Goal: Task Accomplishment & Management: Complete application form

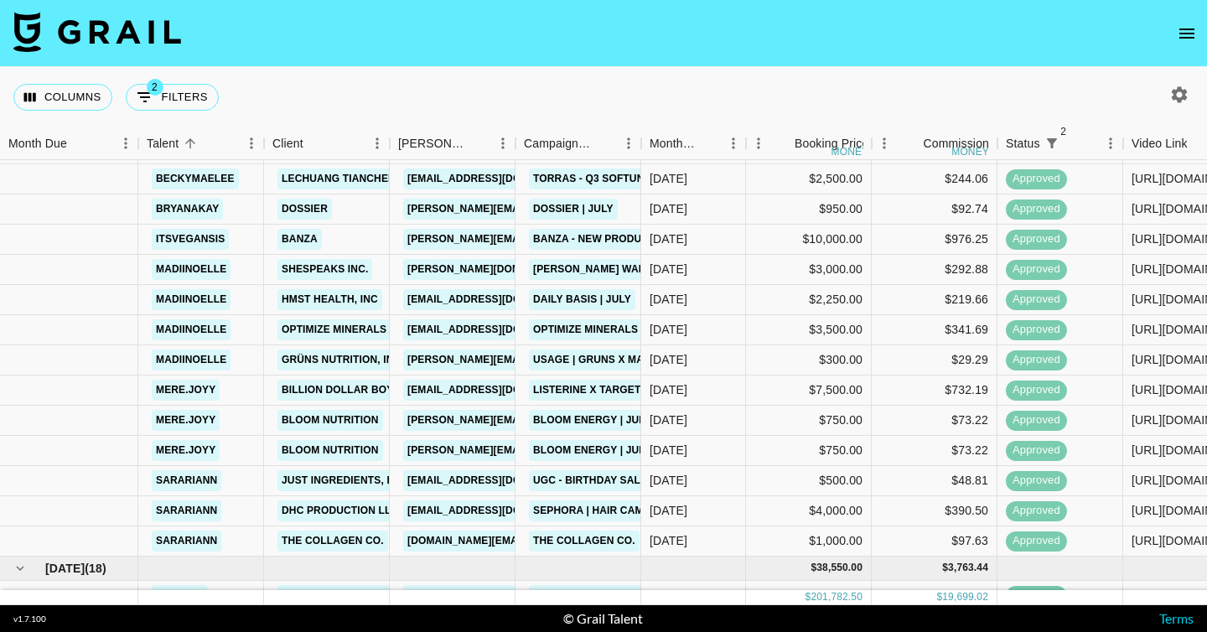
scroll to position [439, 0]
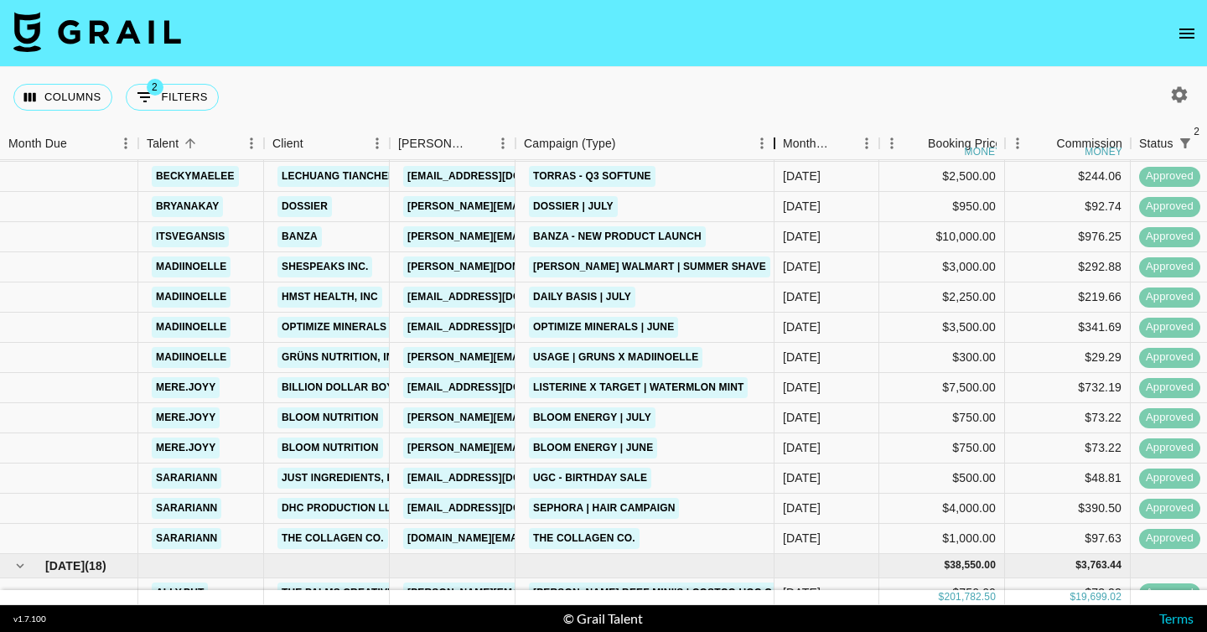
drag, startPoint x: 645, startPoint y: 146, endPoint x: 778, endPoint y: 166, distance: 134.7
click at [778, 166] on div "Month Due Talent Client Booker Campaign (Type) Month Due Booking Price money Co…" at bounding box center [603, 366] width 1207 height 478
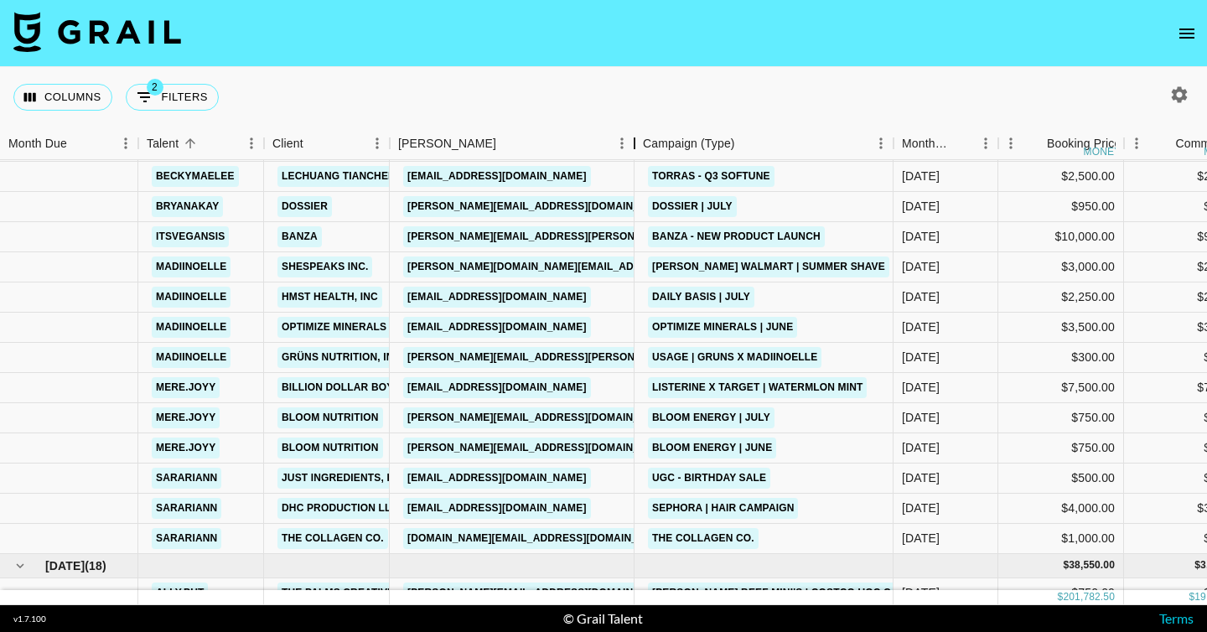
drag, startPoint x: 517, startPoint y: 147, endPoint x: 634, endPoint y: 168, distance: 119.2
click at [634, 168] on div "Month Due Talent Client Booker Campaign (Type) Month Due Booking Price money Co…" at bounding box center [603, 366] width 1207 height 478
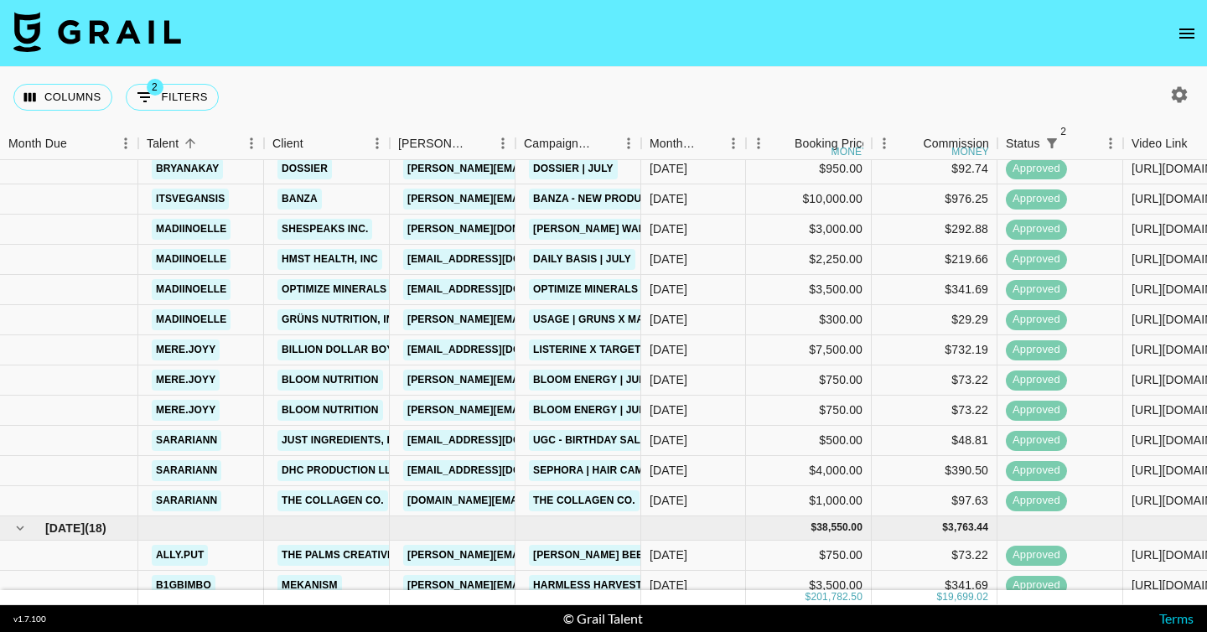
scroll to position [476, 0]
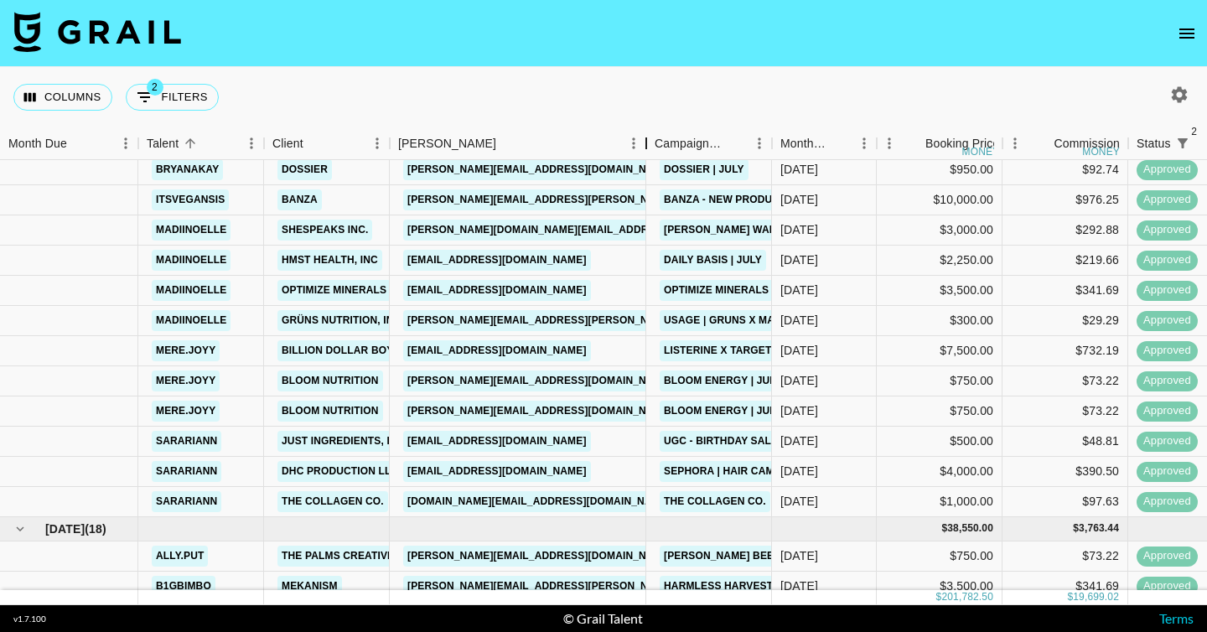
drag, startPoint x: 514, startPoint y: 148, endPoint x: 645, endPoint y: 162, distance: 131.4
click at [645, 162] on div "Month Due Talent Client Booker Campaign (Type) Month Due Booking Price money Co…" at bounding box center [603, 366] width 1207 height 478
drag, startPoint x: 525, startPoint y: 350, endPoint x: 398, endPoint y: 3, distance: 369.5
click at [0, 0] on section "Columns 2 Filters + Booking Month Due Talent Client Booker Campaign (Type) Mont…" at bounding box center [603, 316] width 1207 height 632
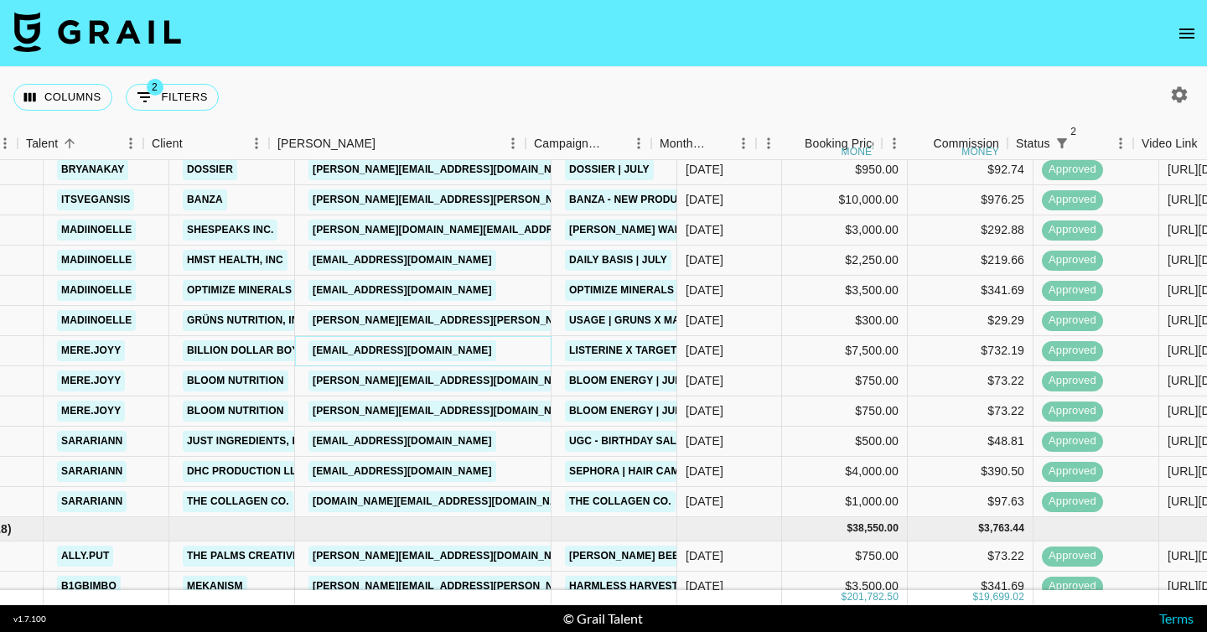
scroll to position [476, 230]
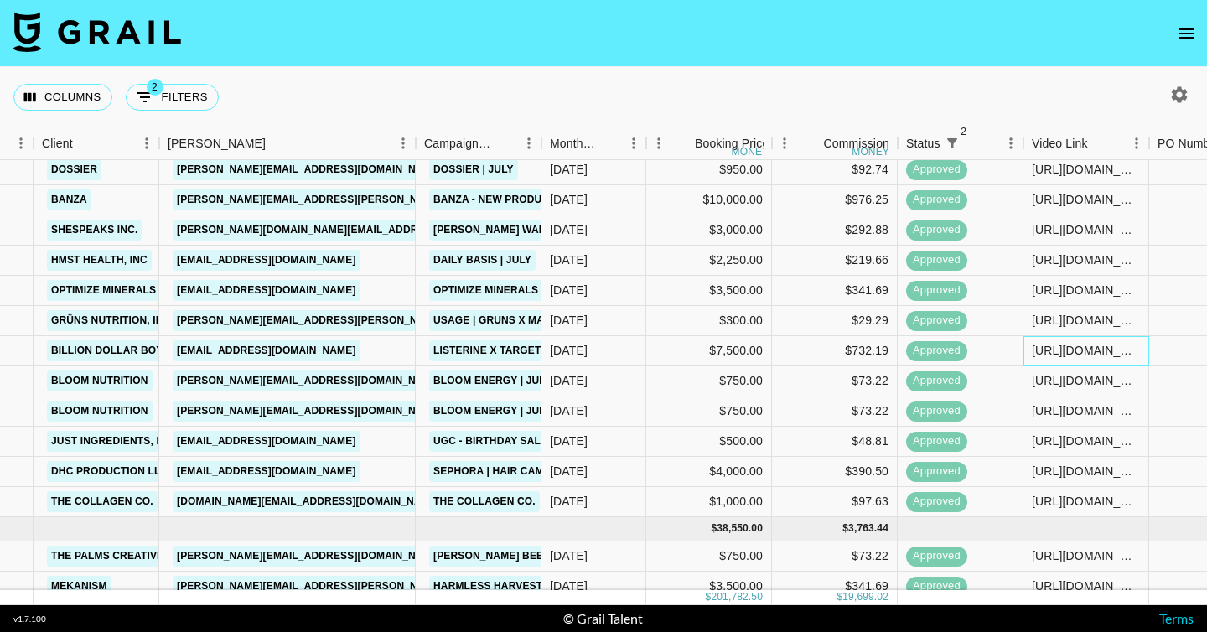
click at [1036, 350] on div "[URL][DOMAIN_NAME]" at bounding box center [1085, 350] width 108 height 17
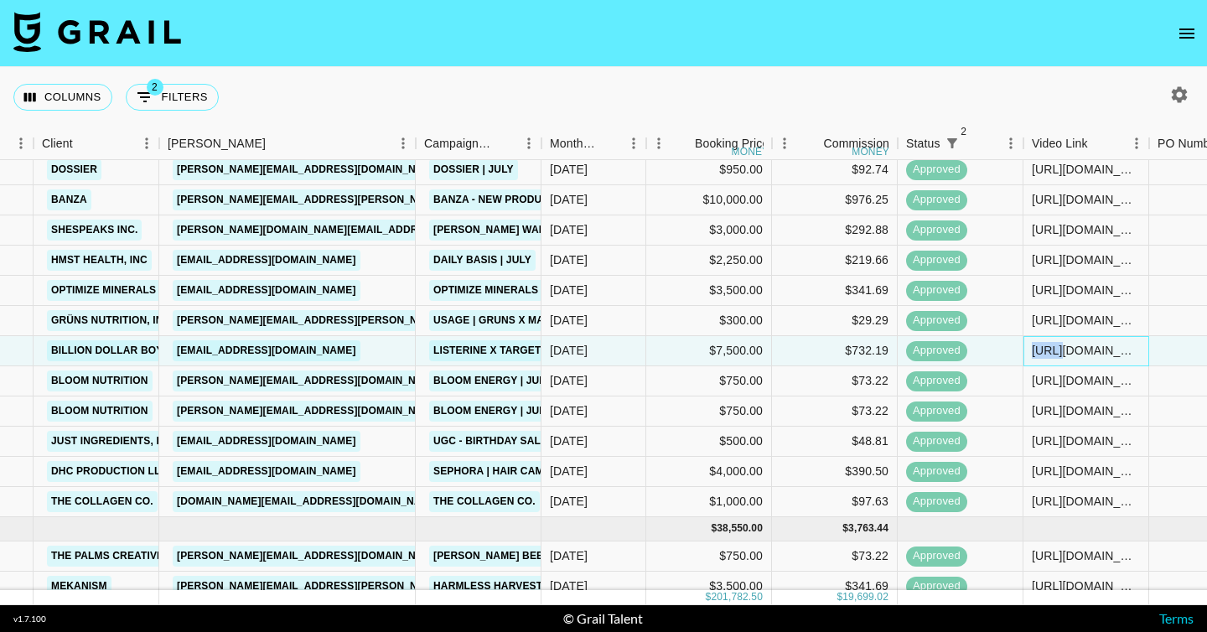
click at [1036, 350] on div "[URL][DOMAIN_NAME]" at bounding box center [1085, 350] width 108 height 17
drag, startPoint x: 1140, startPoint y: 350, endPoint x: 954, endPoint y: 340, distance: 186.3
click at [954, 340] on div "mere.joyy Billion Dollar Boy US jcalhoun@billiondollarboy.com Listerine x Targe…" at bounding box center [744, 351] width 1949 height 30
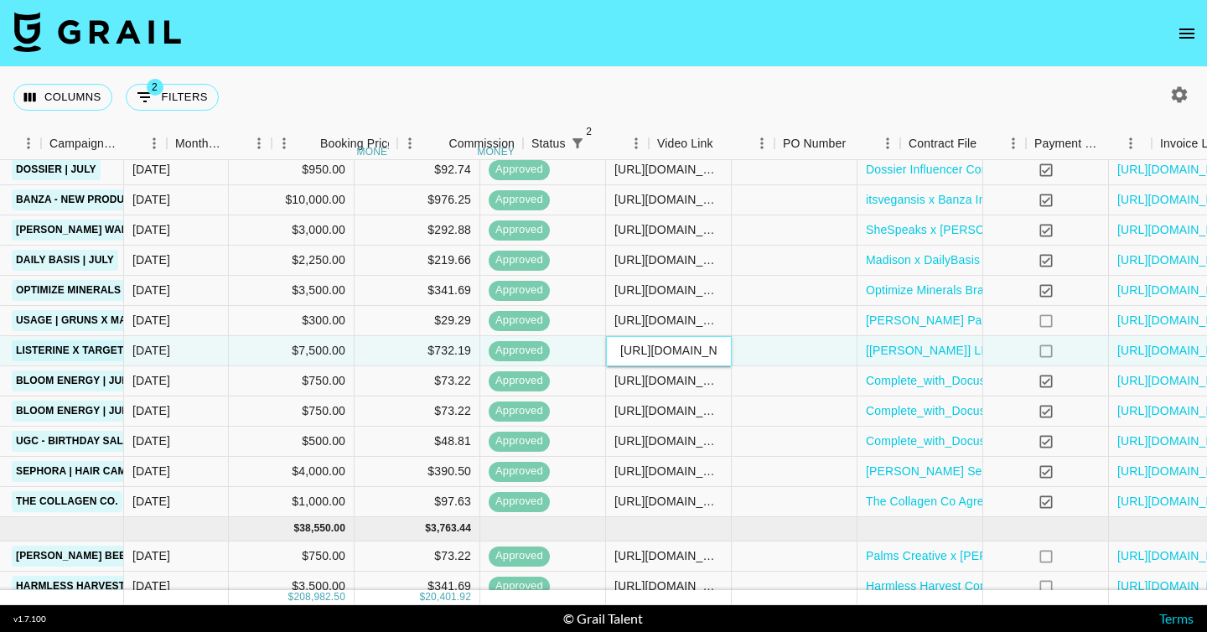
scroll to position [476, 535]
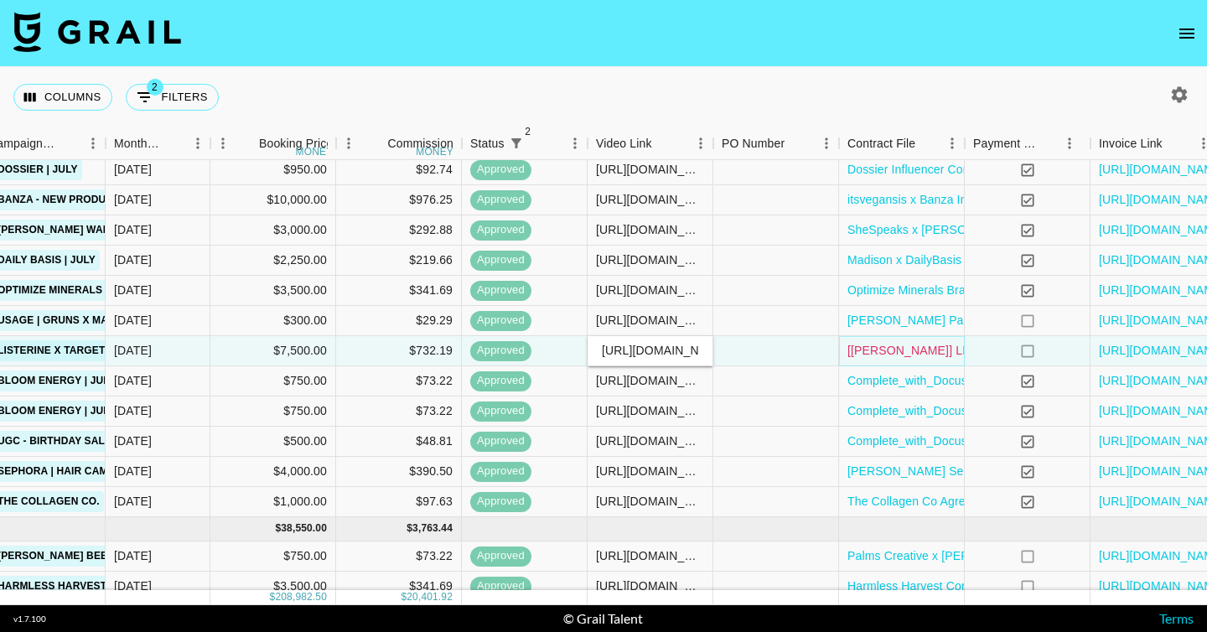
click at [892, 349] on link "[[PERSON_NAME]] LISTERINE WATERMELON MINT - INFLUENCER TERM SHEET - INSTAGRAM.d…" at bounding box center [1140, 350] width 587 height 17
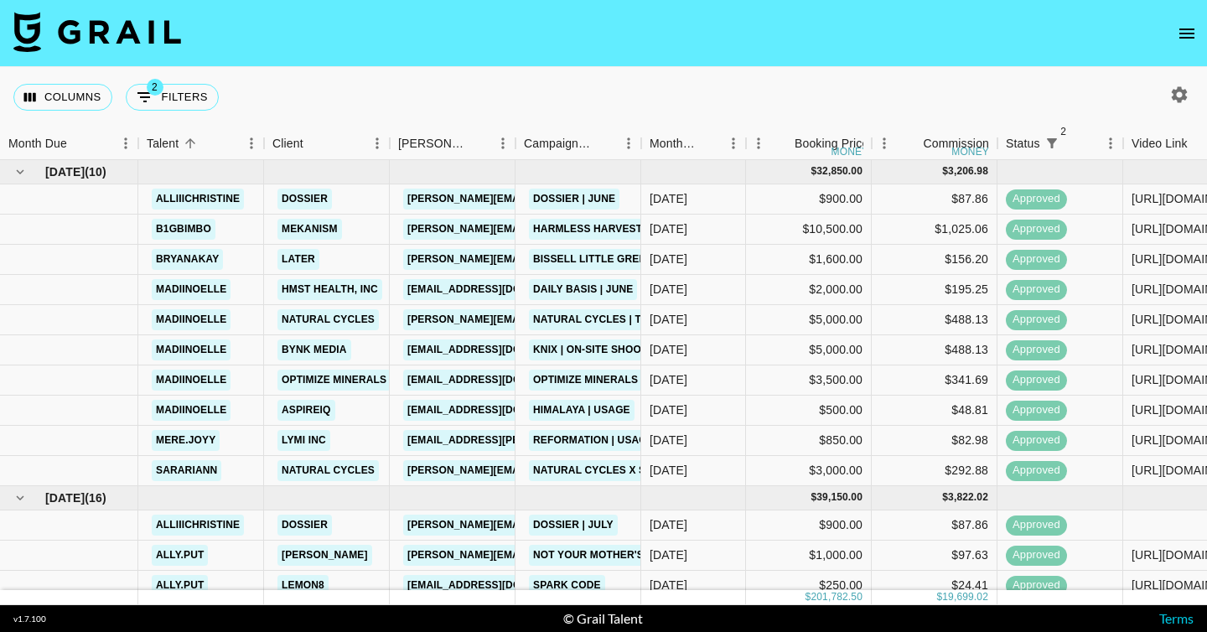
click at [1187, 33] on icon "open drawer" at bounding box center [1186, 33] width 15 height 10
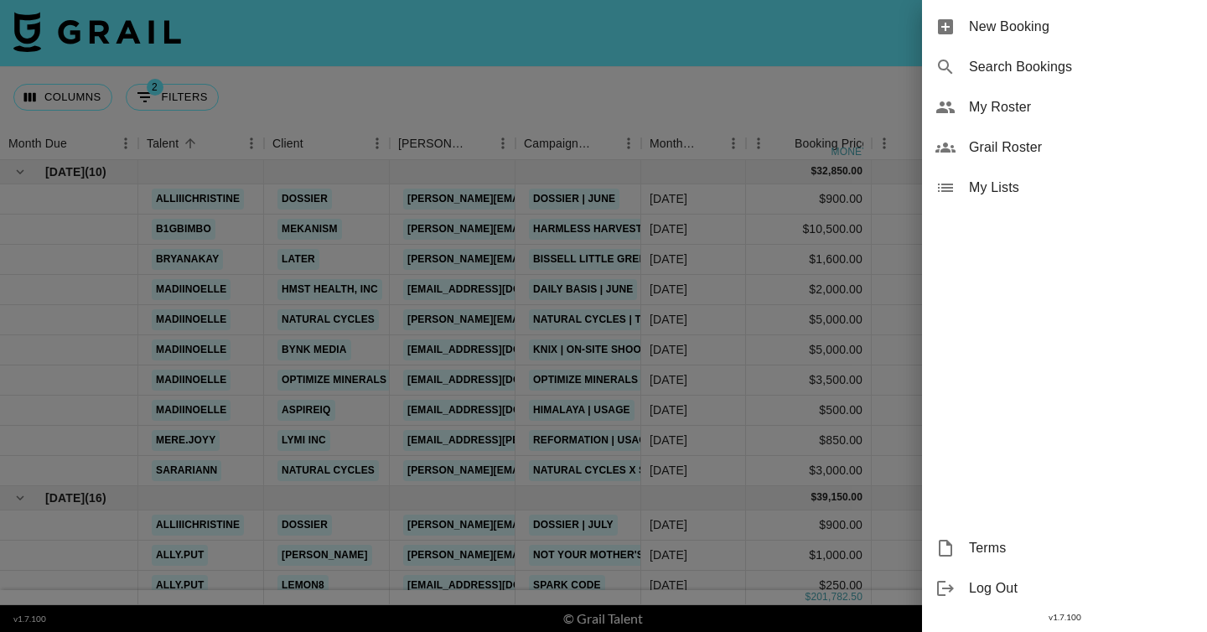
click at [1090, 23] on span "New Booking" at bounding box center [1081, 27] width 225 height 20
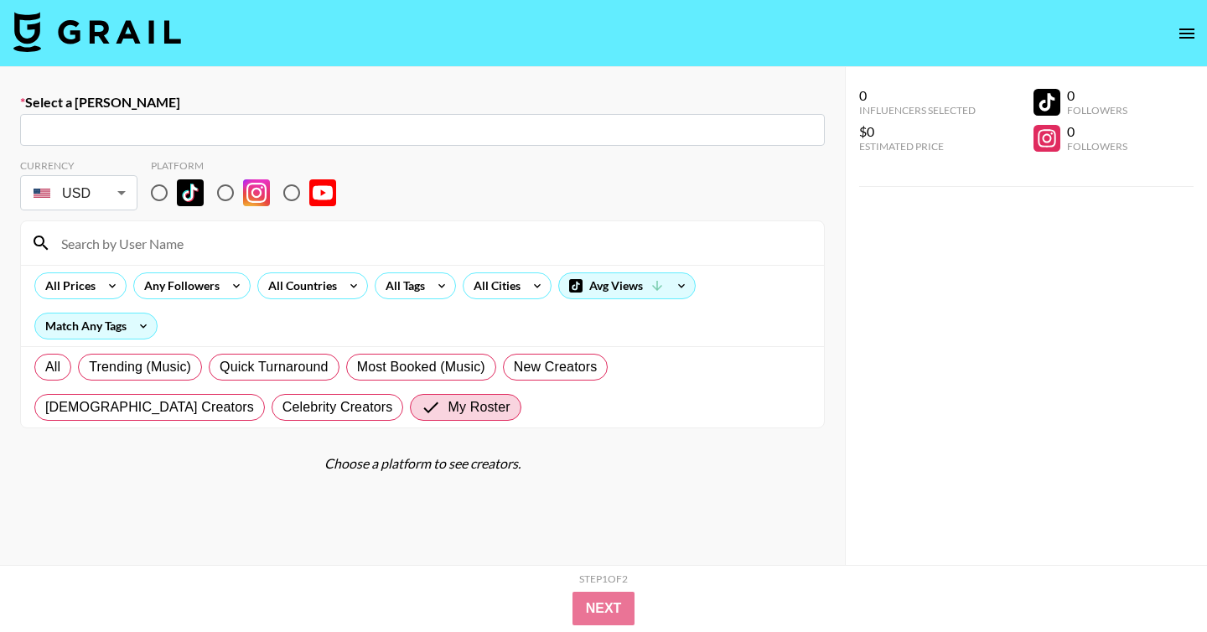
click at [294, 142] on div "​" at bounding box center [422, 130] width 804 height 32
paste input "[EMAIL_ADDRESS][DOMAIN_NAME]"
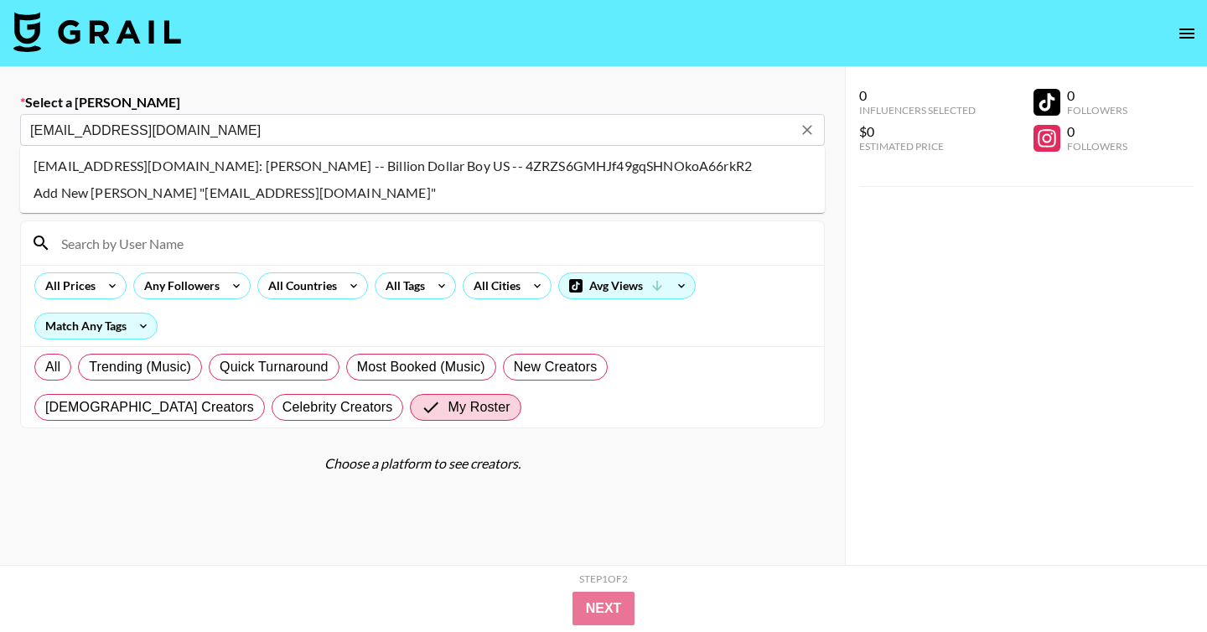
click at [377, 163] on li "jcalhoun@billiondollarboy.com: Jade Calhoun -- Billion Dollar Boy US -- 4ZRZS6G…" at bounding box center [422, 165] width 804 height 27
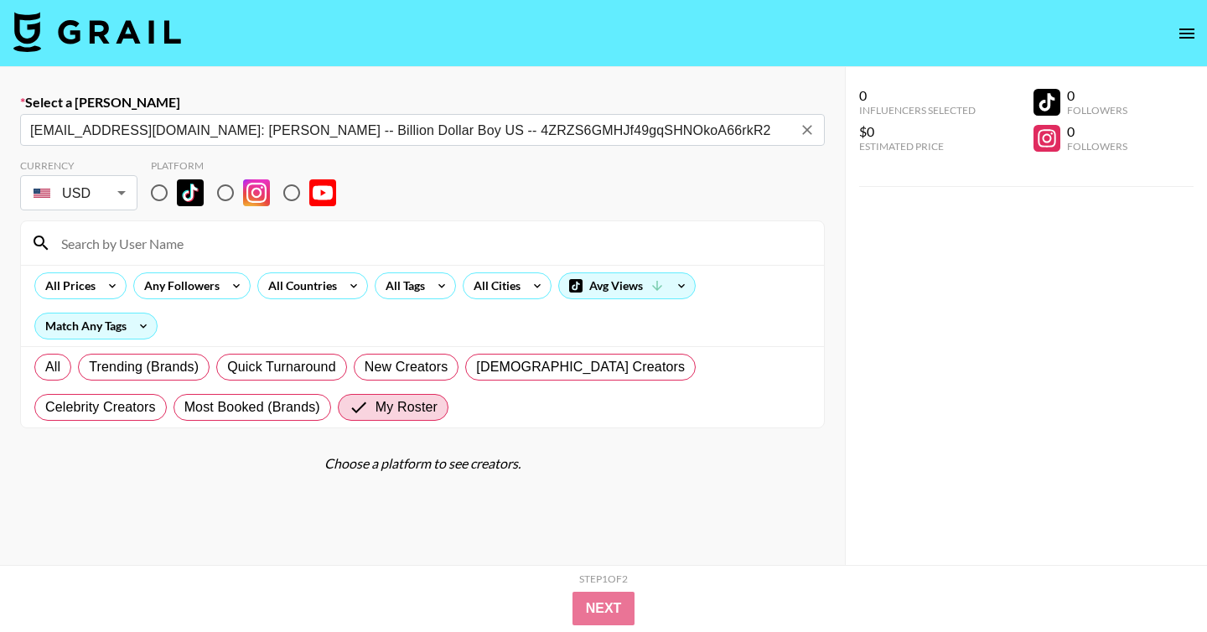
type input "jcalhoun@billiondollarboy.com: Jade Calhoun -- Billion Dollar Boy US -- 4ZRZS6G…"
click at [233, 190] on input "radio" at bounding box center [225, 192] width 35 height 35
radio input "true"
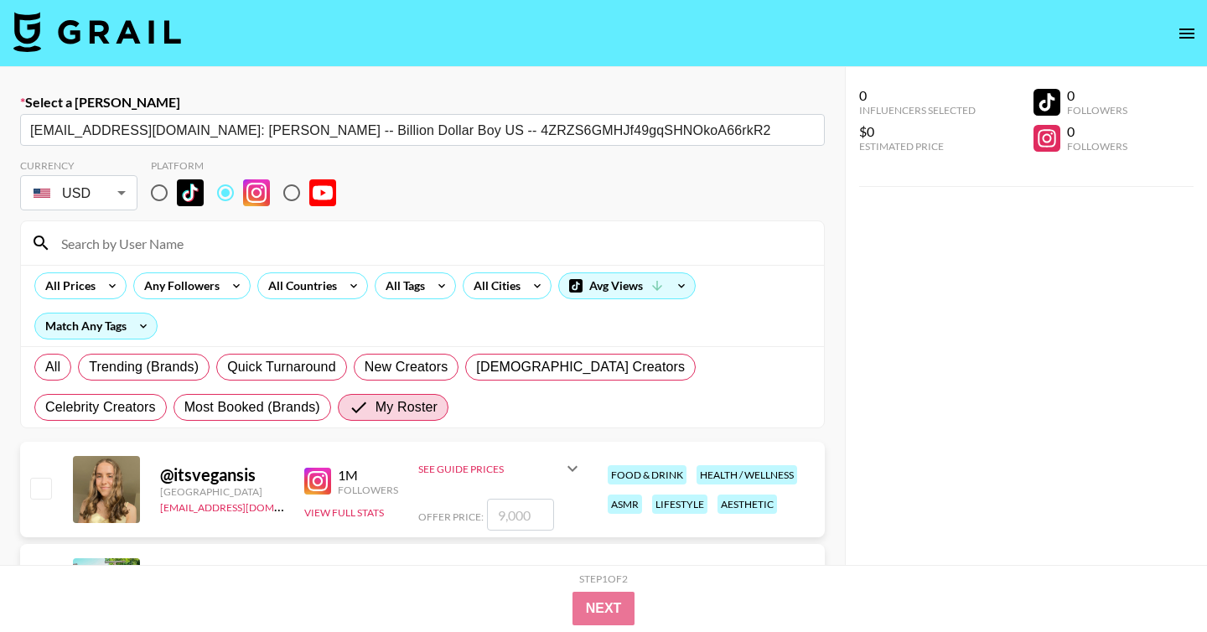
click at [255, 247] on input at bounding box center [432, 243] width 762 height 27
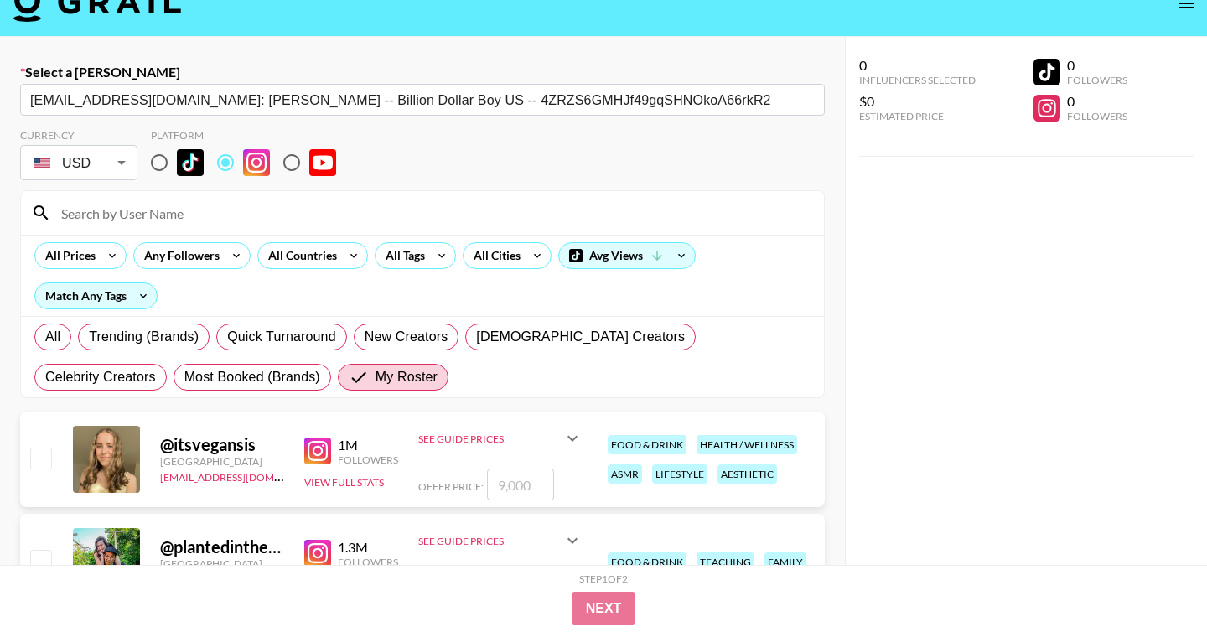
scroll to position [37, 0]
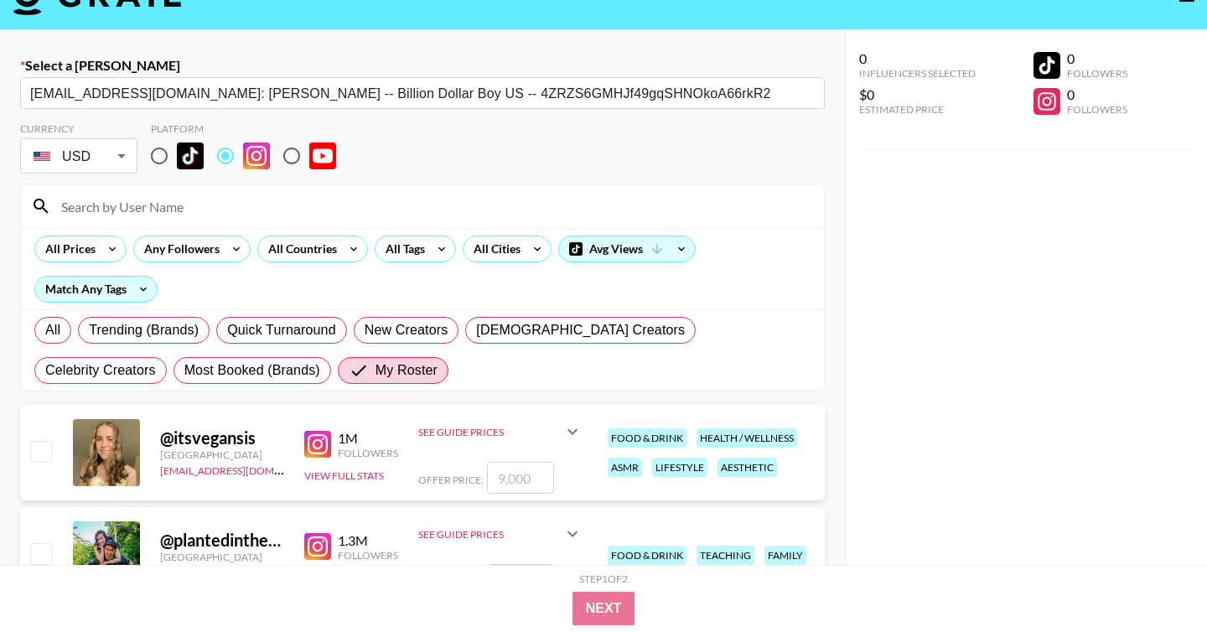
click at [154, 209] on input at bounding box center [432, 206] width 762 height 27
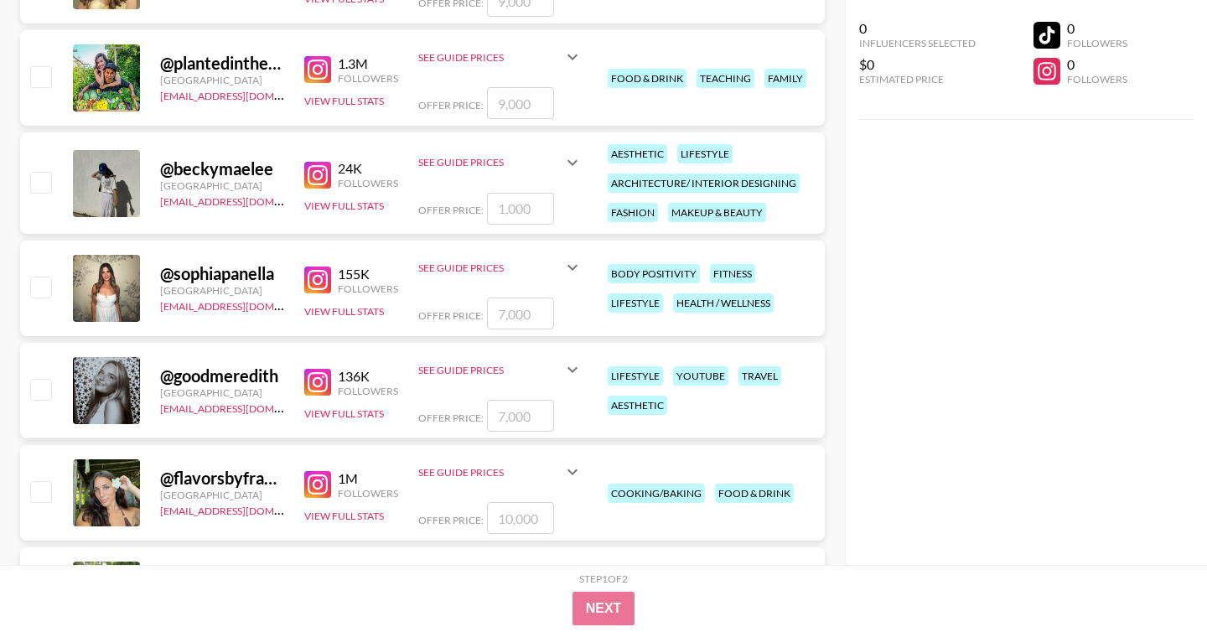
scroll to position [529, 0]
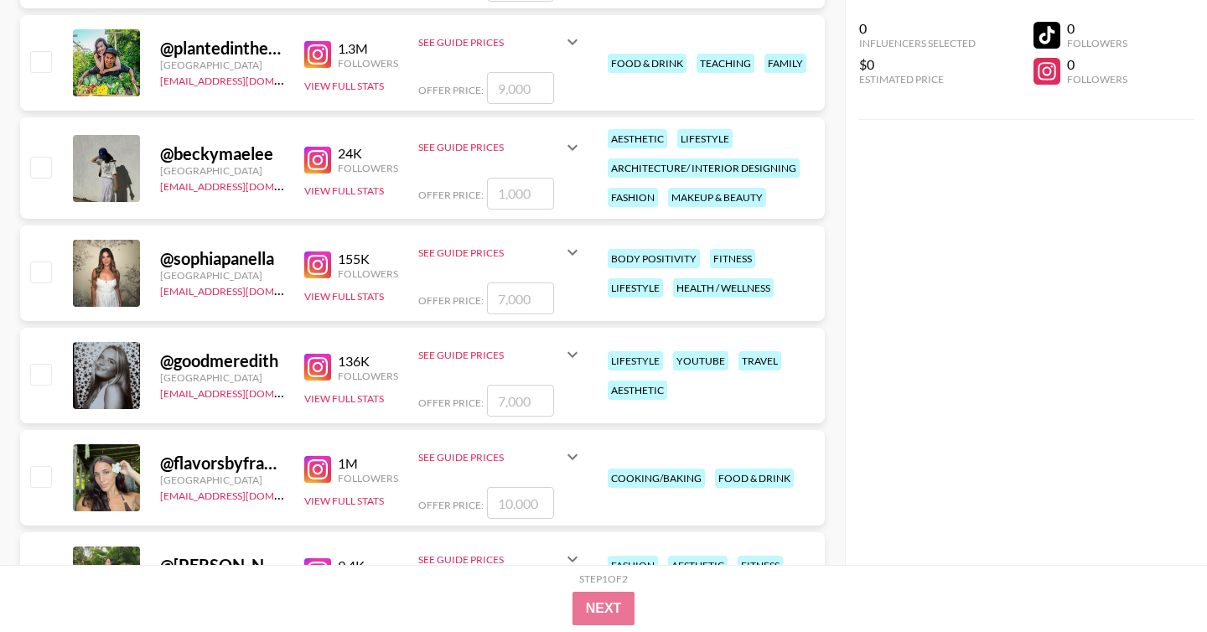
click at [35, 359] on div "@ goodmeredith United States kayla@grail-talent.com 136K Followers View Full St…" at bounding box center [422, 376] width 804 height 96
click at [36, 365] on input "checkbox" at bounding box center [40, 374] width 20 height 20
checkbox input "true"
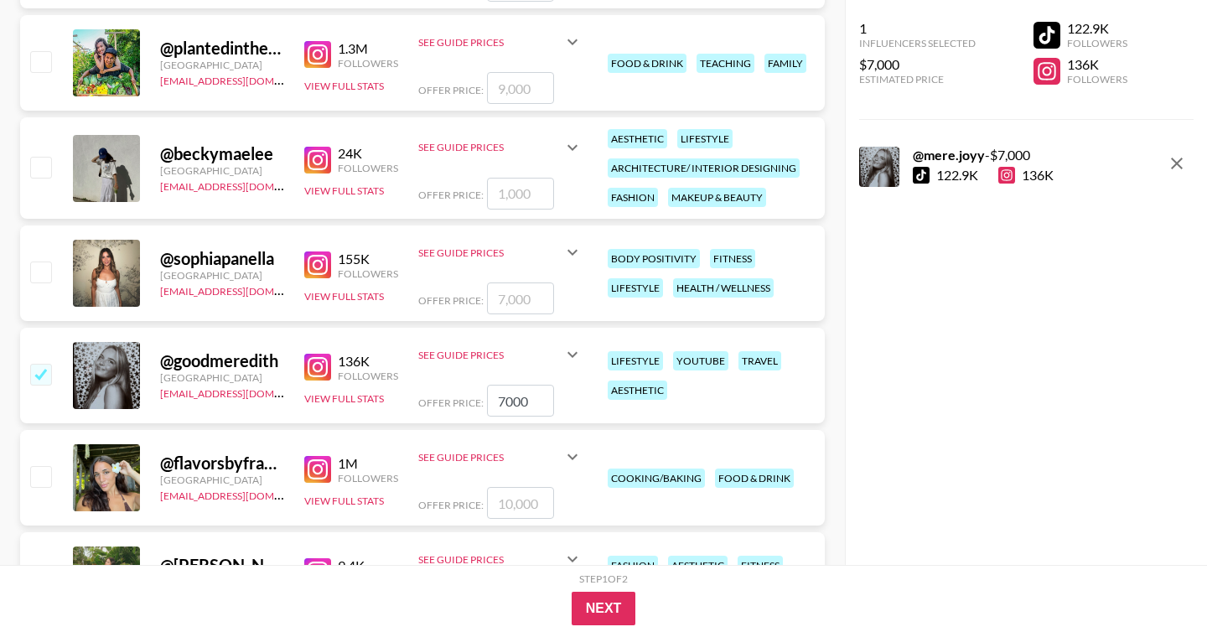
click at [511, 401] on input "7000" at bounding box center [520, 401] width 67 height 32
type input "7200"
click at [595, 607] on button "Next" at bounding box center [603, 609] width 65 height 34
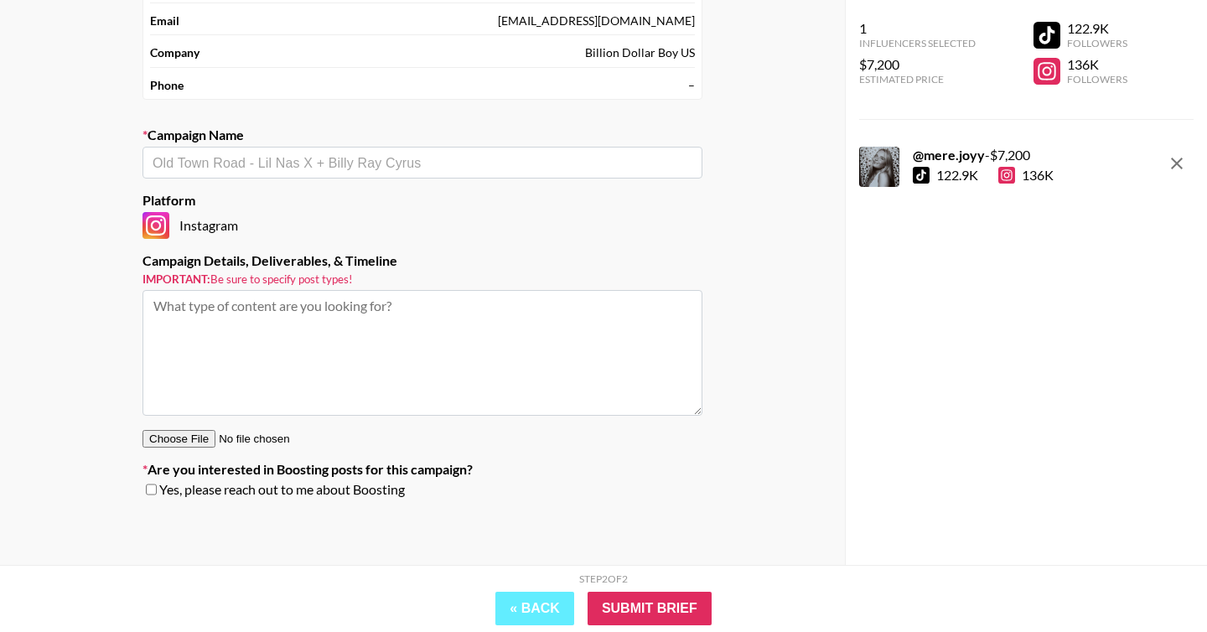
click at [287, 177] on div "​" at bounding box center [422, 163] width 560 height 32
type input "Listerine -"
click at [385, 190] on li "Add New Campaign: "Listerine - July Relog"" at bounding box center [422, 198] width 560 height 27
type input "Listerine - July Relog"
click at [295, 341] on textarea at bounding box center [422, 353] width 560 height 126
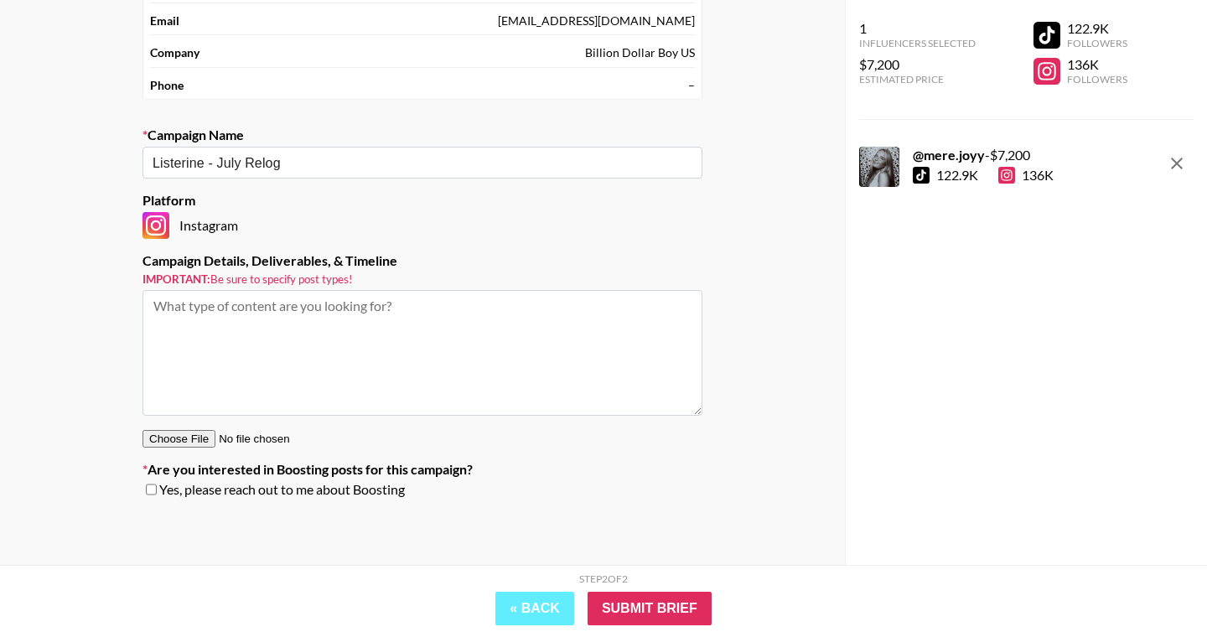
click at [153, 491] on input "checkbox" at bounding box center [151, 489] width 11 height 12
checkbox input "true"
click at [632, 594] on input "Submit Brief" at bounding box center [649, 609] width 124 height 34
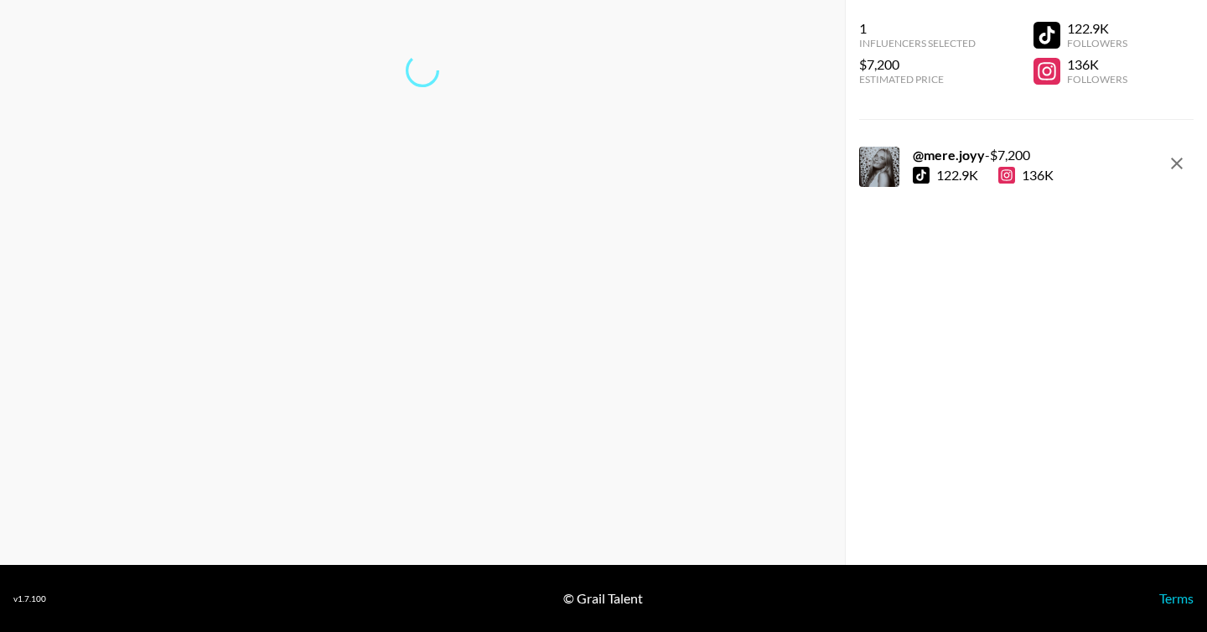
scroll to position [67, 0]
click at [431, 128] on link "Return to dashboard..." at bounding box center [422, 125] width 127 height 16
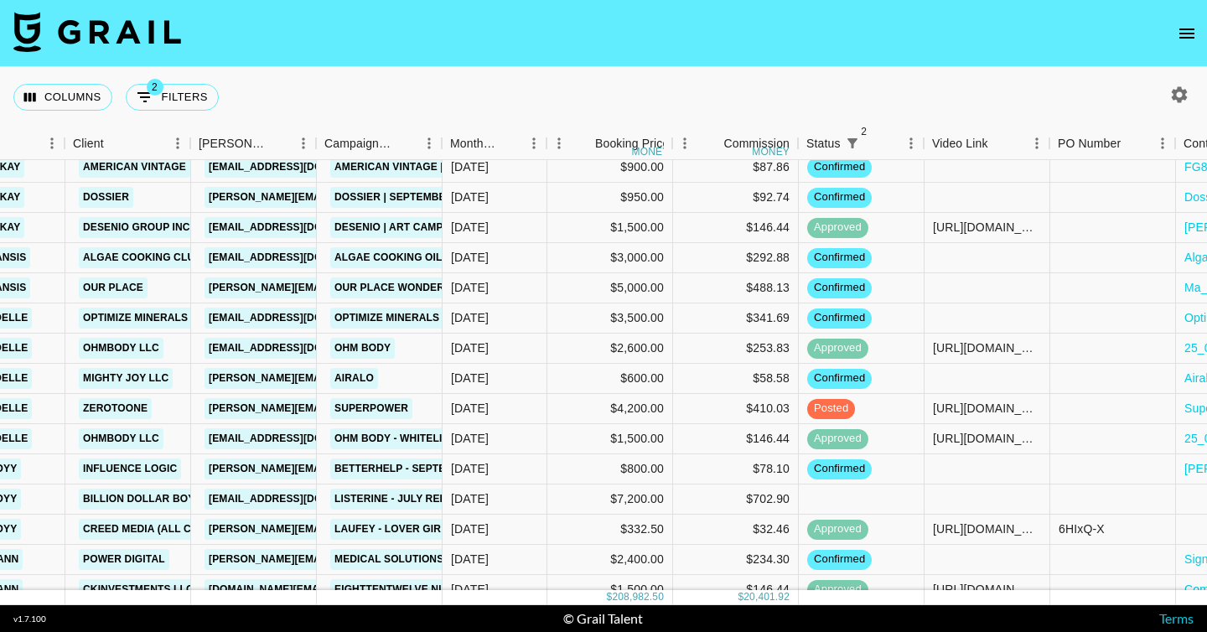
scroll to position [1673, 586]
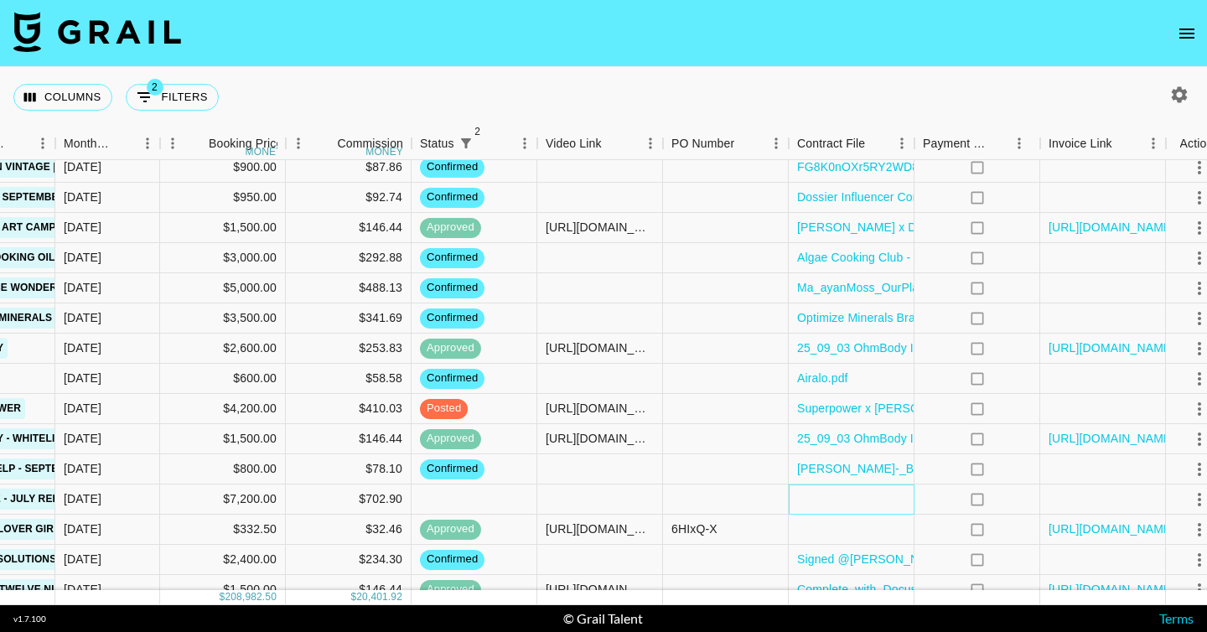
click at [829, 492] on div at bounding box center [851, 499] width 126 height 30
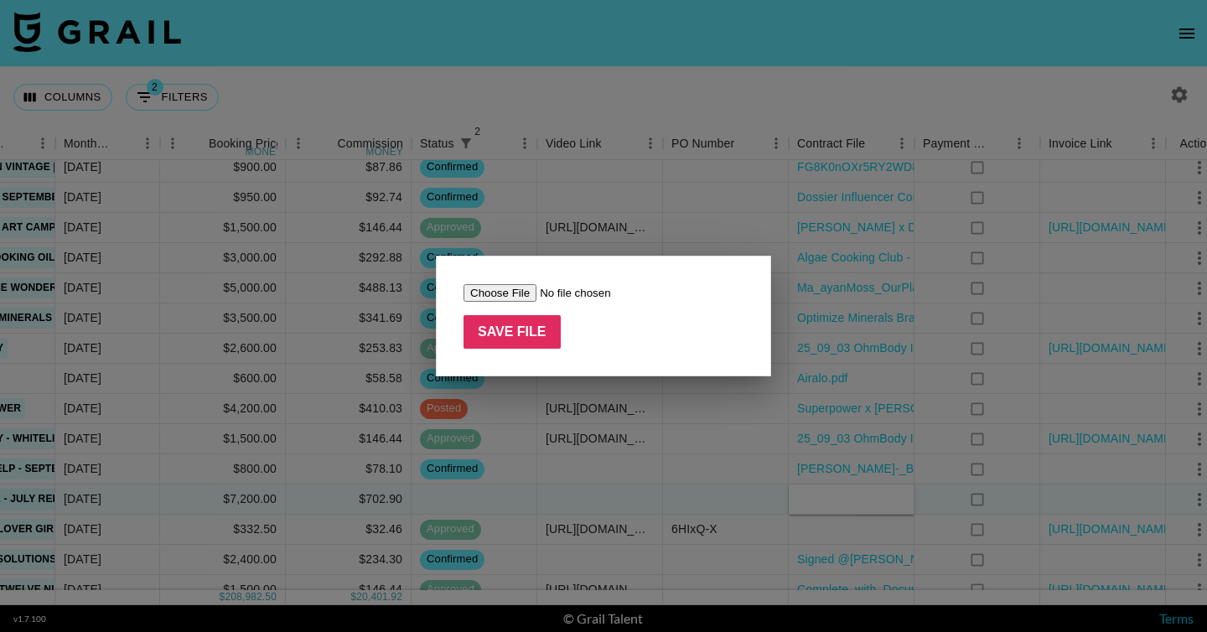
type input "C:\fakepath\campaigns%2FFG8K0nOXr5RY2WD8Ko0Q3Suge6A31750952091613[[PERSON_NAME]…"
click at [520, 330] on input "Save File" at bounding box center [511, 332] width 97 height 34
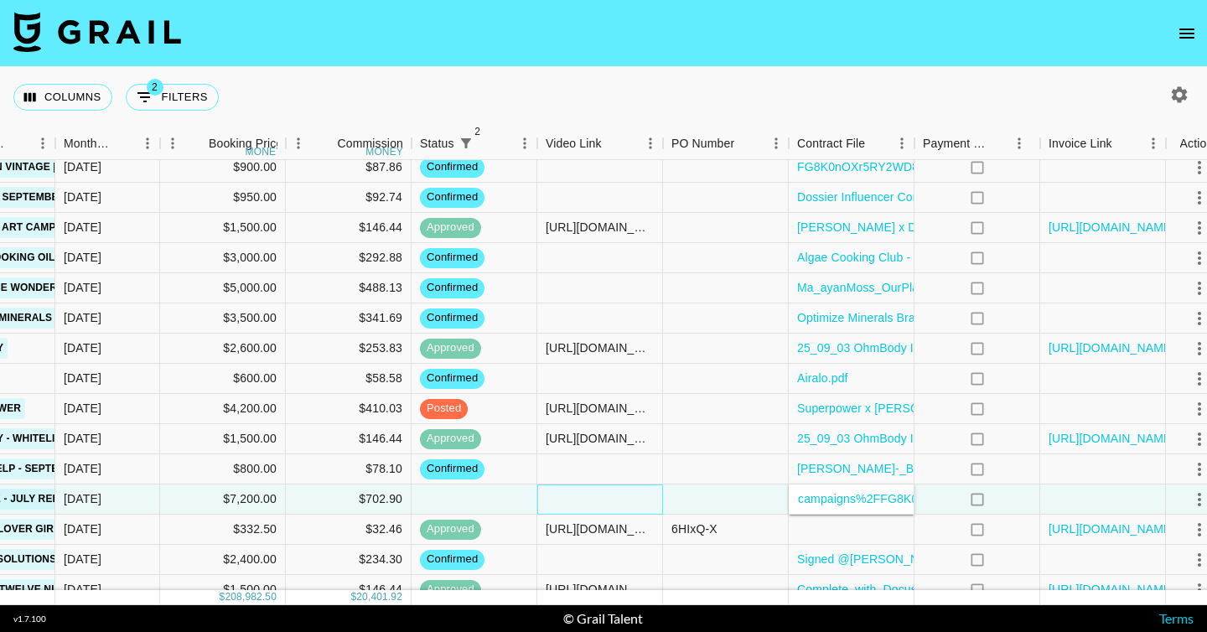
click at [615, 495] on div at bounding box center [600, 499] width 126 height 30
type input "[URL][DOMAIN_NAME]"
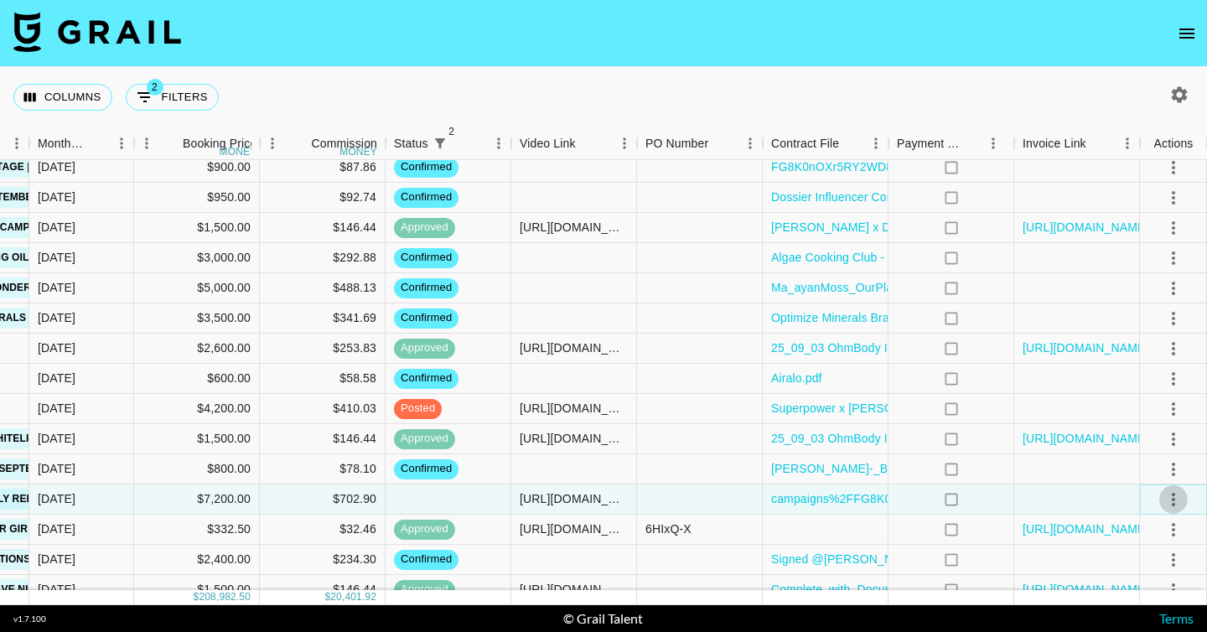
click at [1175, 500] on icon "select merge strategy" at bounding box center [1173, 499] width 20 height 20
click at [1128, 467] on div "Approve" at bounding box center [1136, 463] width 51 height 20
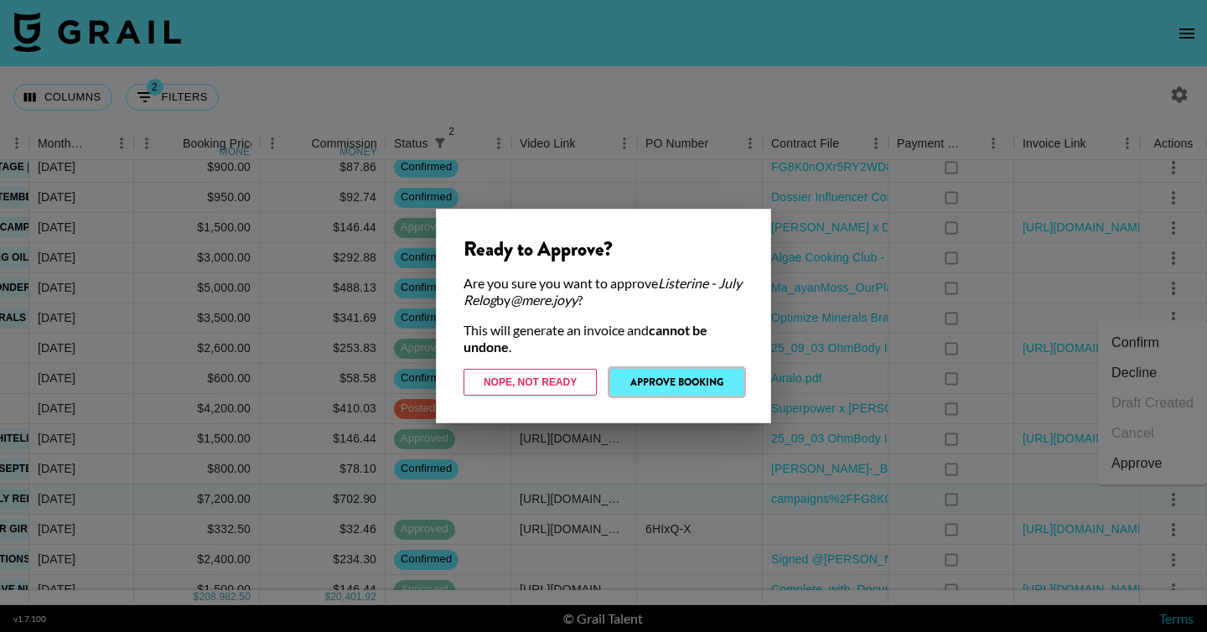
click at [671, 382] on button "Approve Booking" at bounding box center [676, 382] width 133 height 27
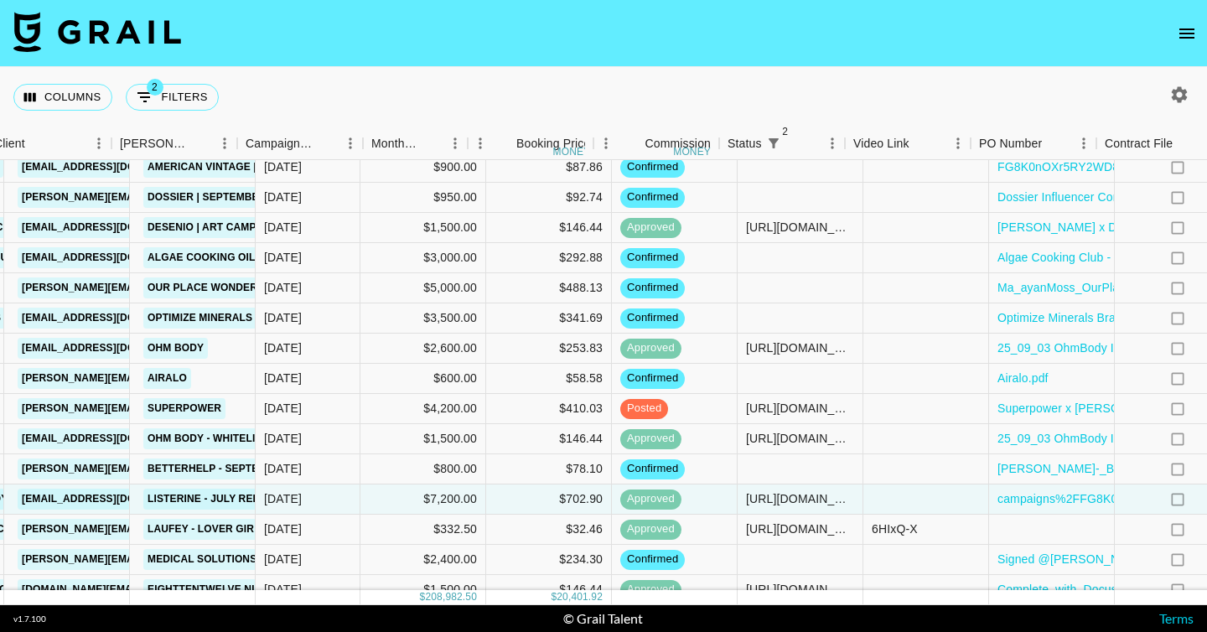
scroll to position [1673, 0]
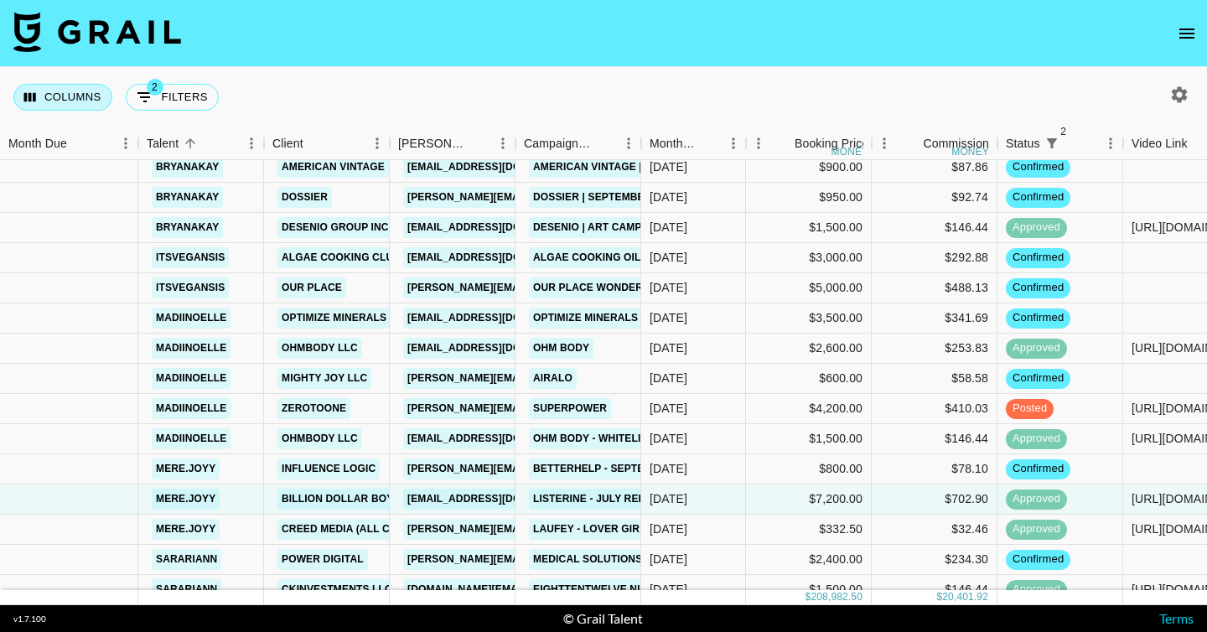
click at [84, 87] on button "Columns" at bounding box center [62, 97] width 99 height 27
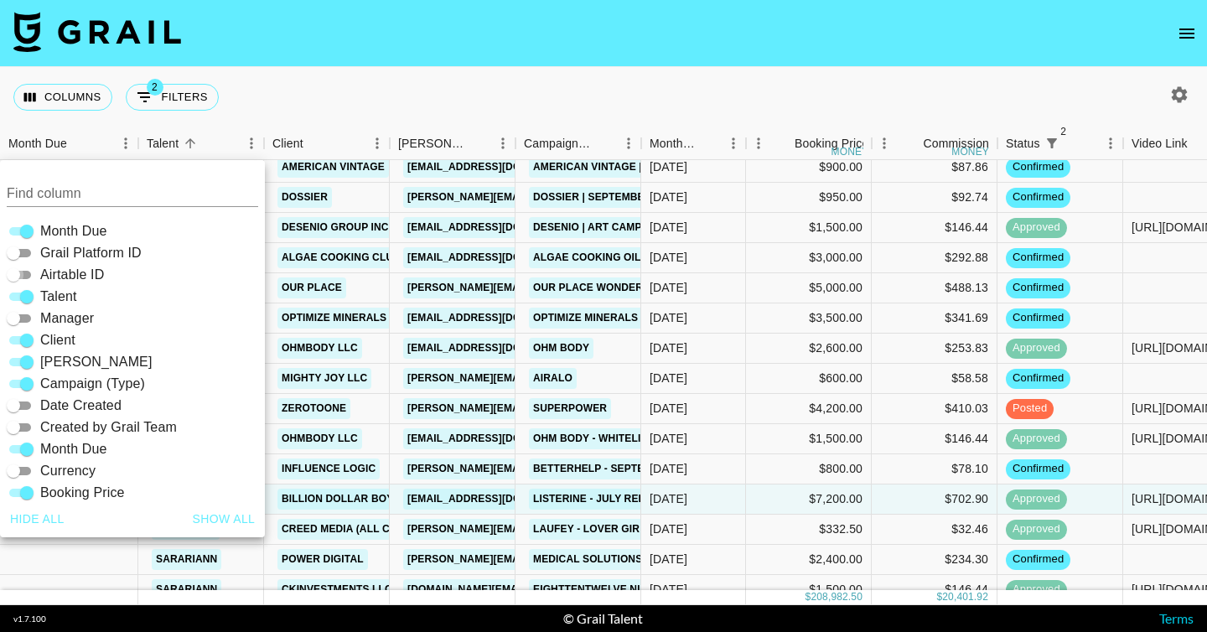
click at [24, 273] on input "Airtable ID" at bounding box center [13, 275] width 60 height 20
checkbox input "true"
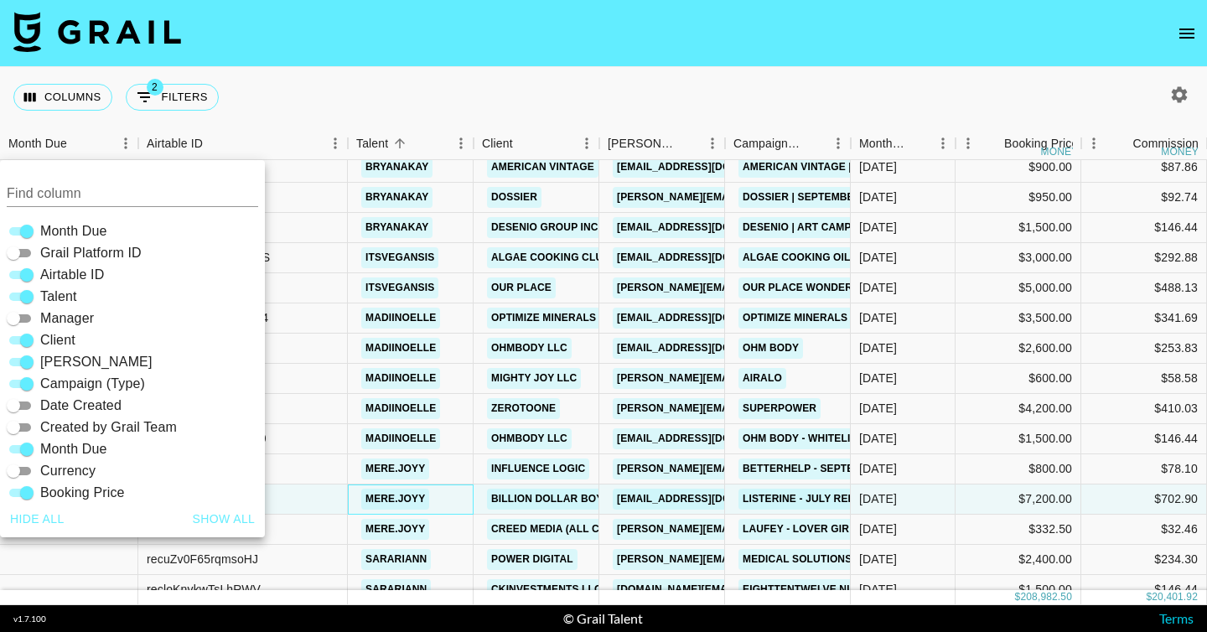
click at [470, 498] on div "mere.joyy" at bounding box center [411, 499] width 126 height 30
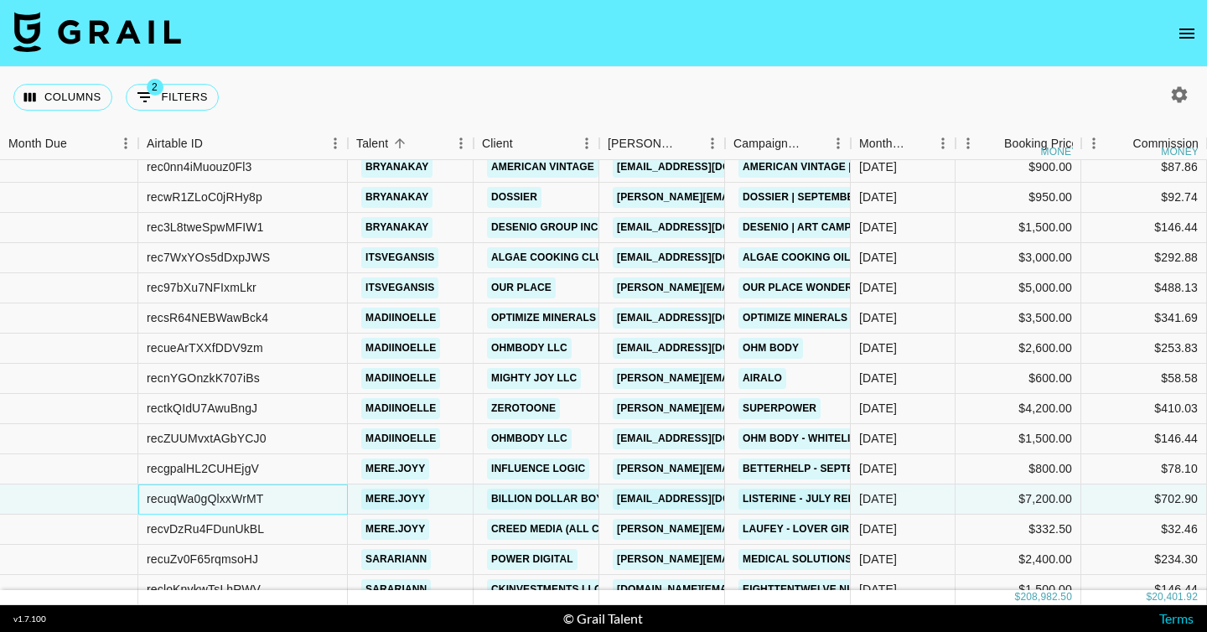
click at [239, 498] on div "recuqWa0gQlxxWrMT" at bounding box center [205, 498] width 116 height 17
copy div "recuqWa0gQlxxWrMT"
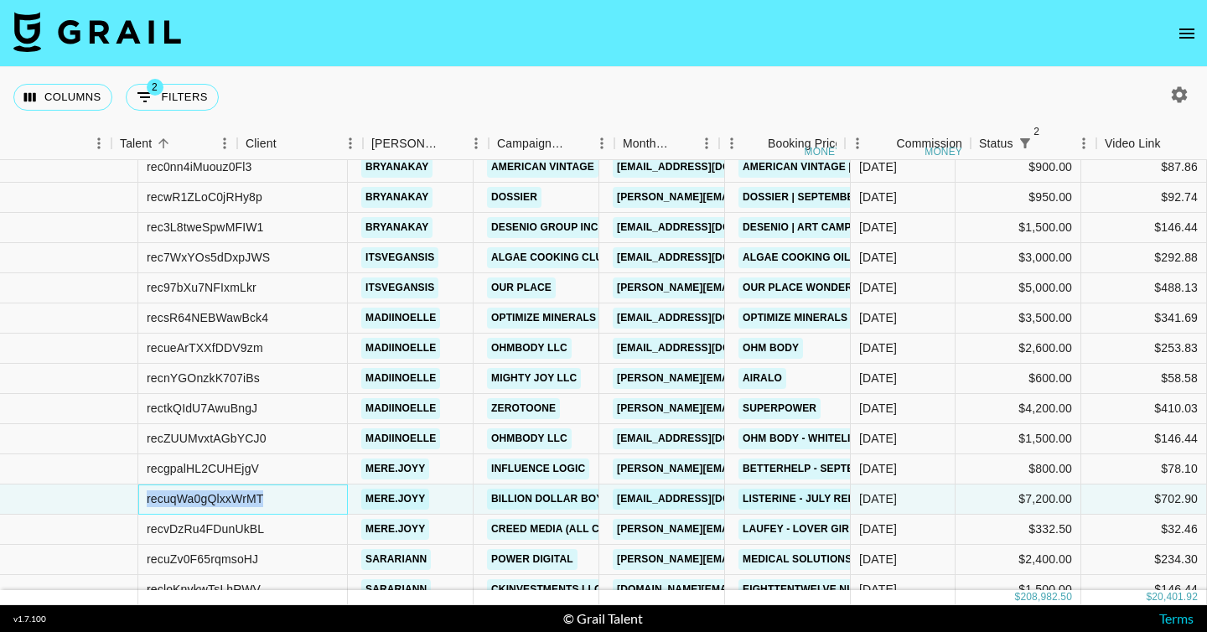
scroll to position [1673, 821]
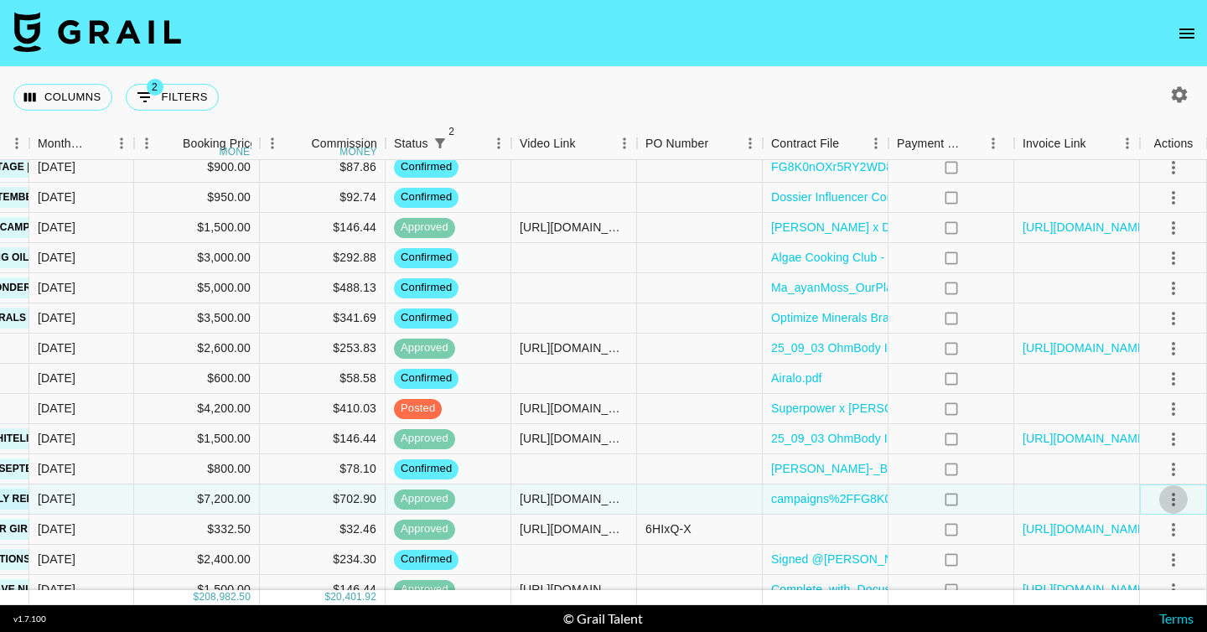
click at [1163, 497] on icon "select merge strategy" at bounding box center [1173, 499] width 20 height 20
click at [935, 504] on div "no" at bounding box center [951, 499] width 126 height 30
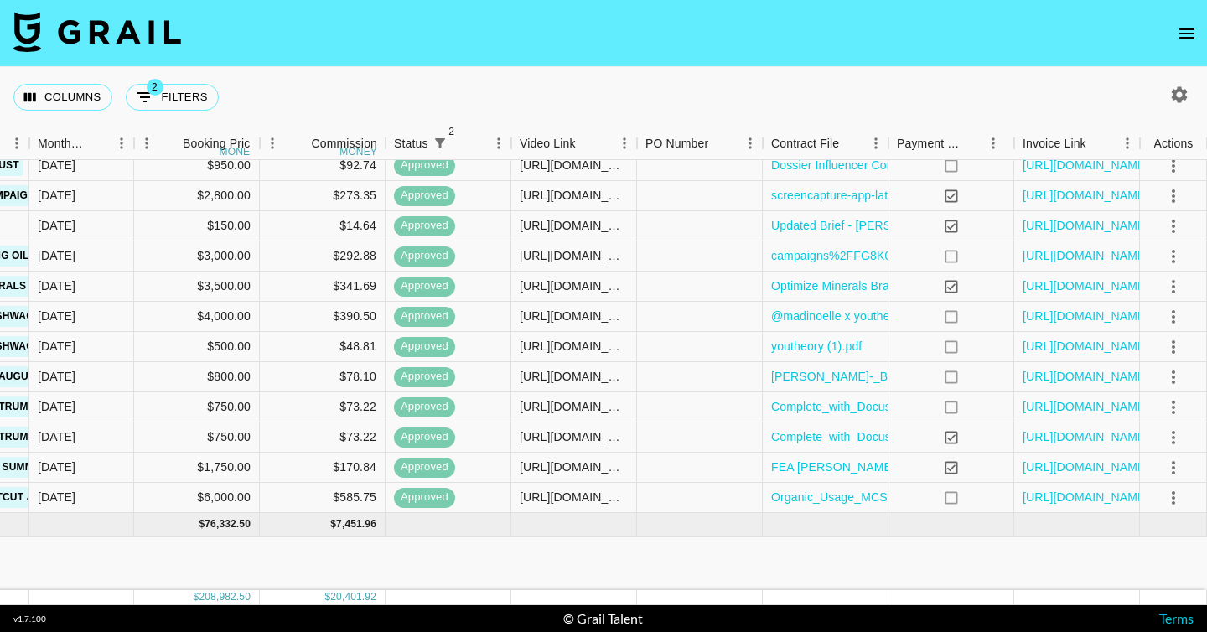
scroll to position [777, 821]
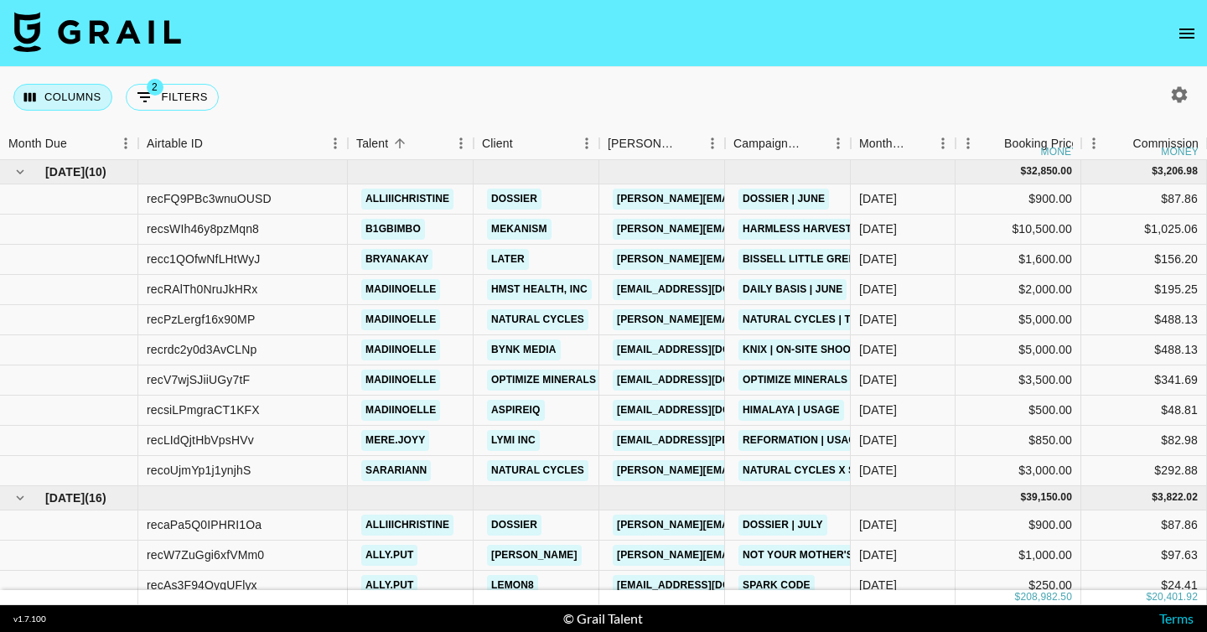
click at [54, 93] on button "Columns" at bounding box center [62, 97] width 99 height 27
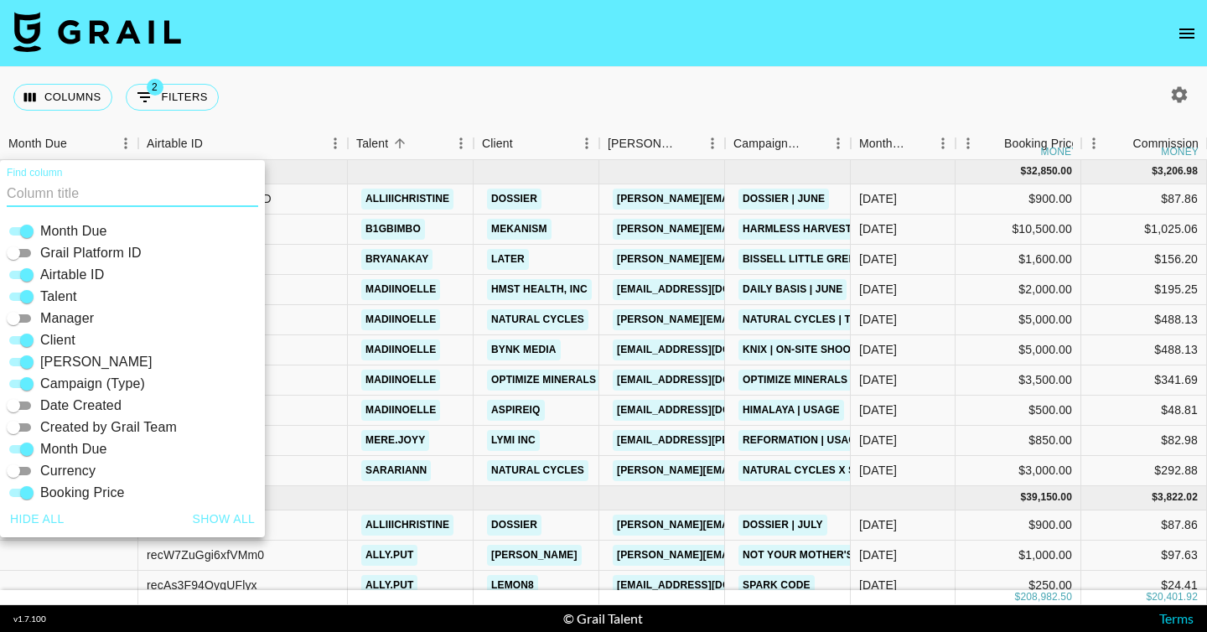
click at [27, 278] on input "Airtable ID" at bounding box center [27, 275] width 60 height 20
checkbox input "false"
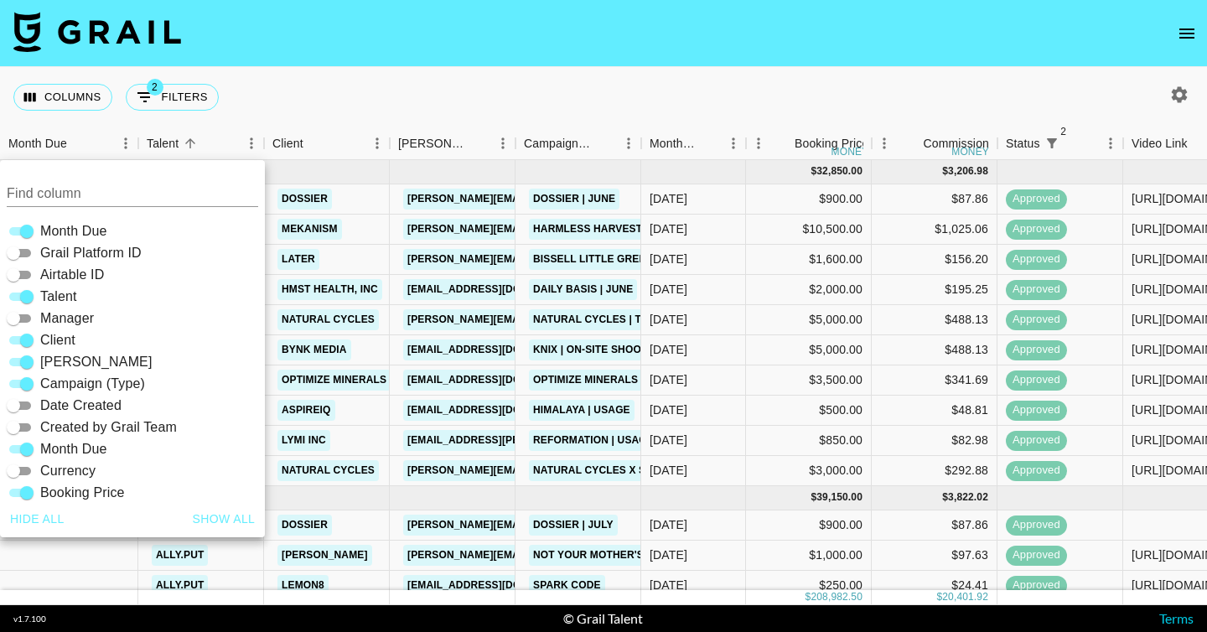
click at [457, 101] on div "Columns 2 Filters + Booking" at bounding box center [603, 97] width 1207 height 60
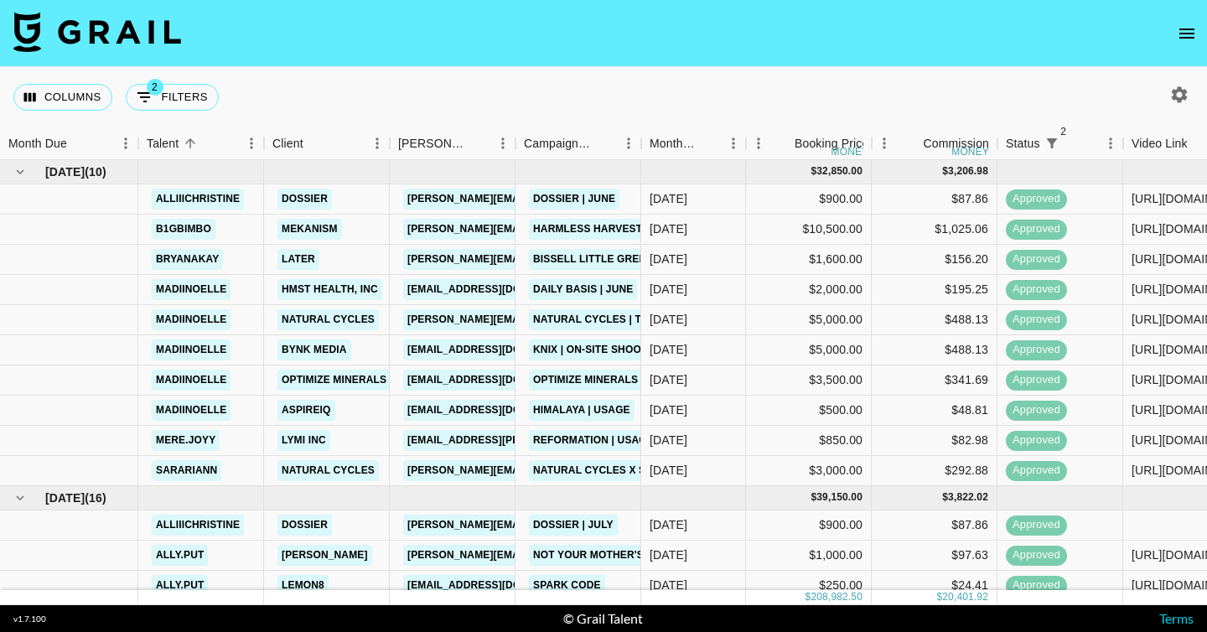
click at [451, 91] on div "Columns 2 Filters + Booking" at bounding box center [603, 97] width 1207 height 60
click at [82, 102] on button "Columns" at bounding box center [62, 97] width 99 height 27
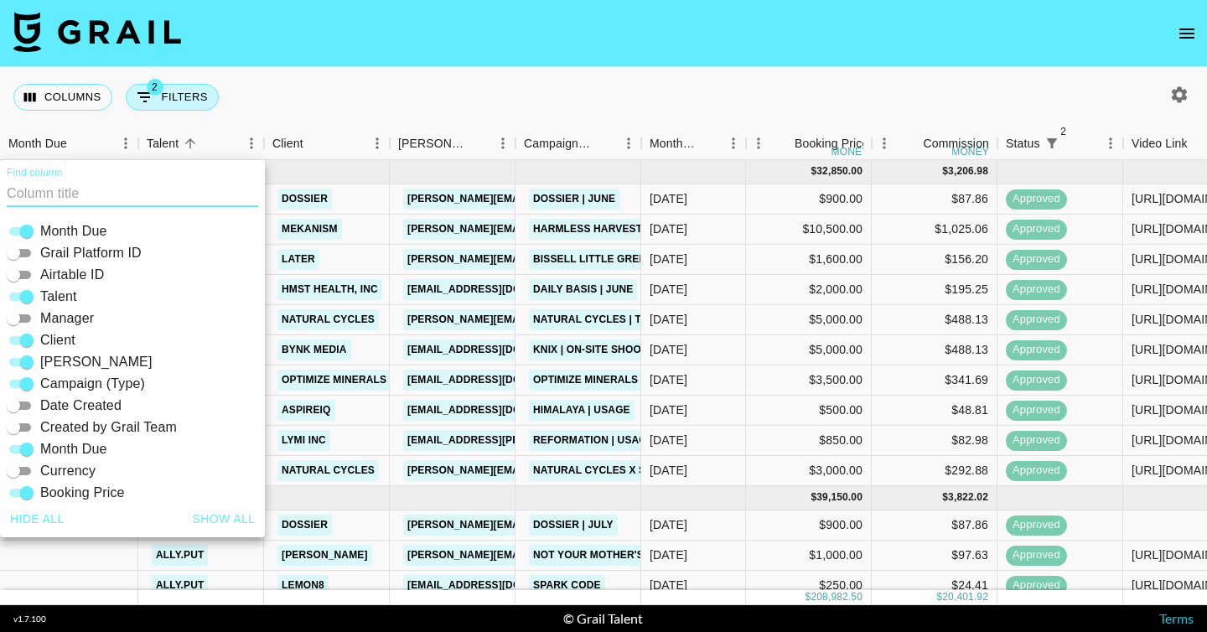
click at [153, 101] on icon "Show filters" at bounding box center [145, 97] width 20 height 20
select select "status"
select select "not"
select select "cancelled"
select select "status"
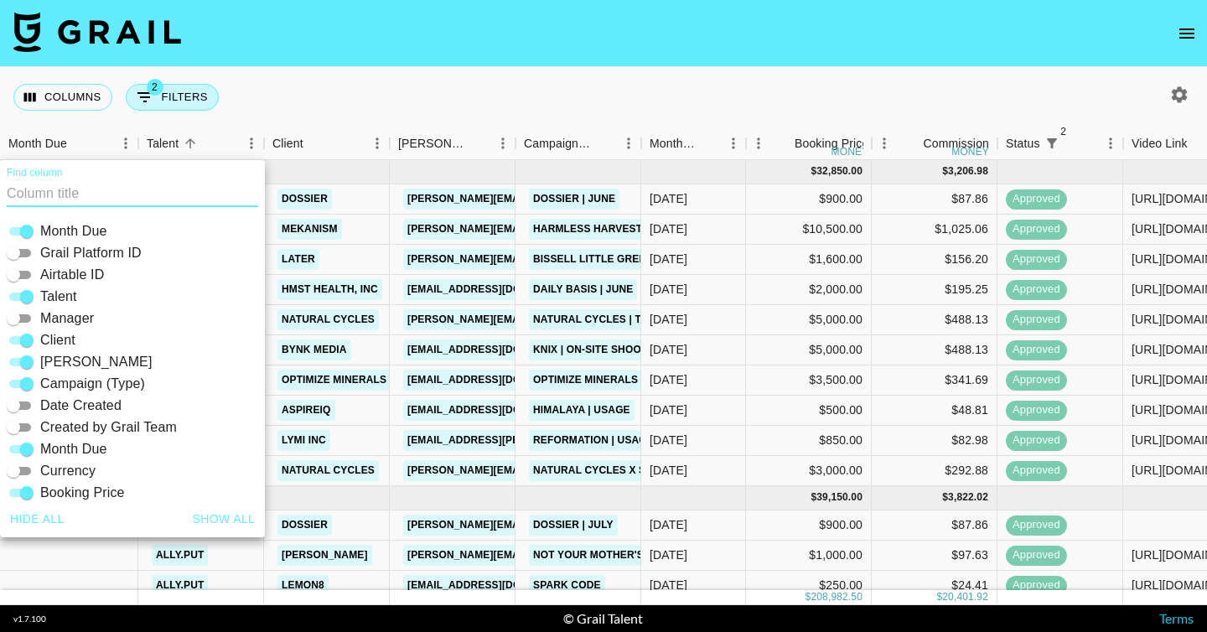
select select "not"
select select "declined"
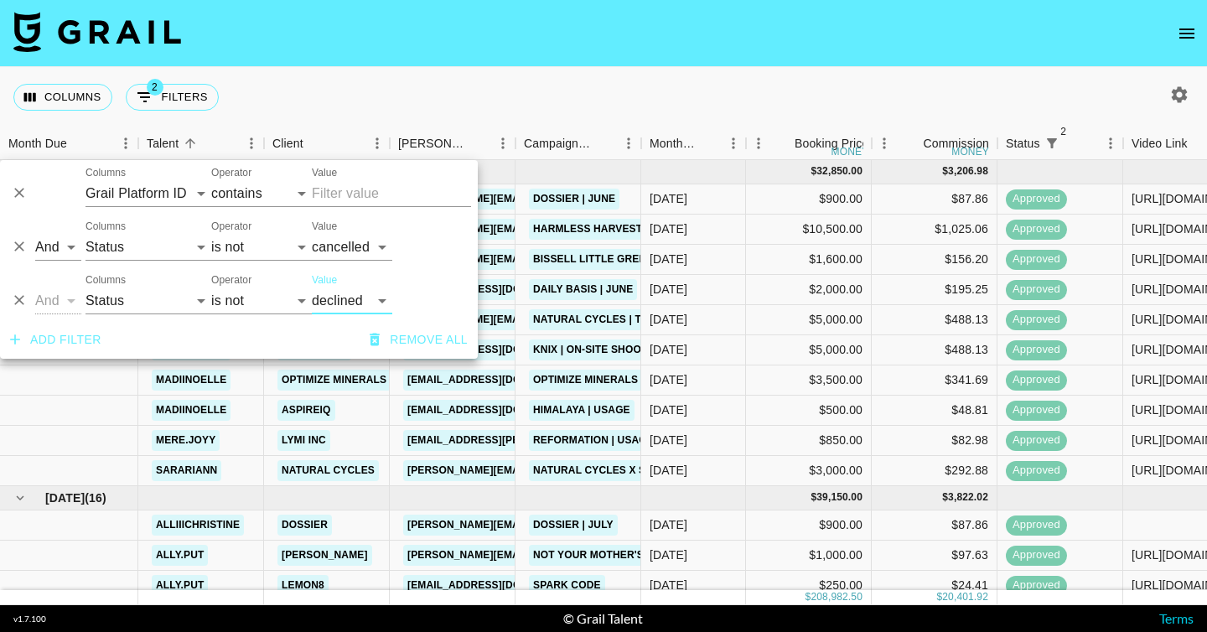
click at [41, 337] on button "Add filter" at bounding box center [55, 339] width 105 height 31
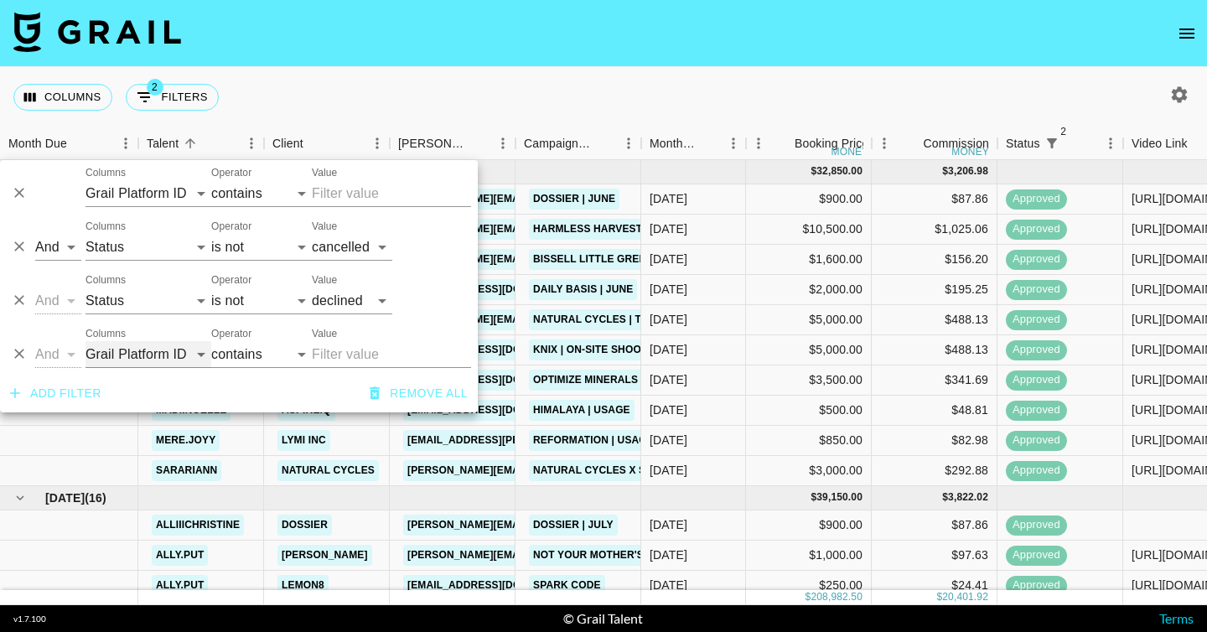
click at [116, 358] on select "Grail Platform ID Airtable ID Talent Manager Client Booker Campaign (Type) Date…" at bounding box center [148, 354] width 126 height 27
select select "airtableId"
click at [85, 341] on select "Grail Platform ID Airtable ID Talent Manager Client Booker Campaign (Type) Date…" at bounding box center [148, 354] width 126 height 27
click at [257, 349] on select "contains equals starts with ends with is empty is not empty is any of" at bounding box center [261, 354] width 101 height 27
select select "equals"
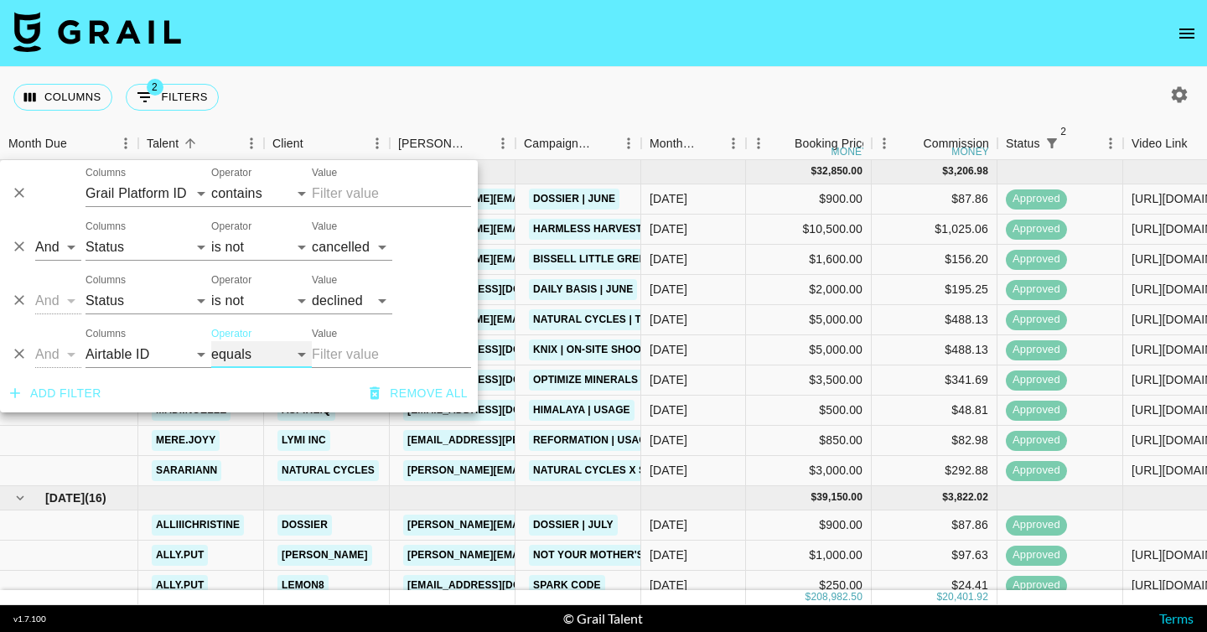
click at [211, 341] on select "contains equals starts with ends with is empty is not empty is any of" at bounding box center [261, 354] width 101 height 27
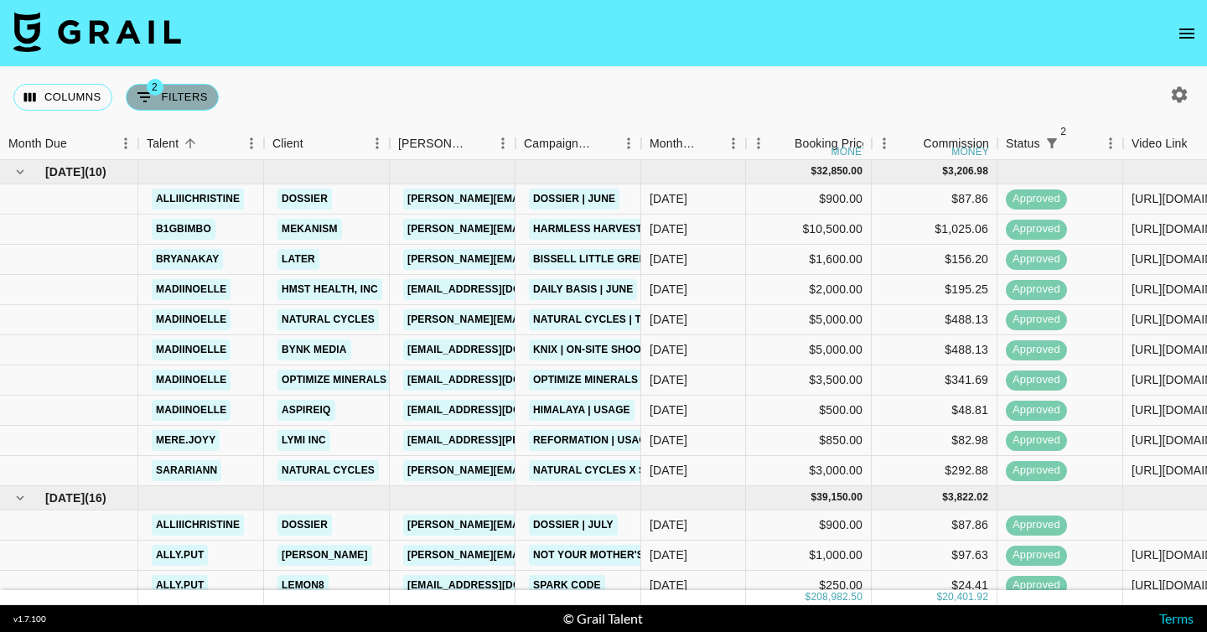
click at [139, 96] on icon "Show filters" at bounding box center [144, 97] width 15 height 10
select select "status"
select select "not"
select select "cancelled"
select select "status"
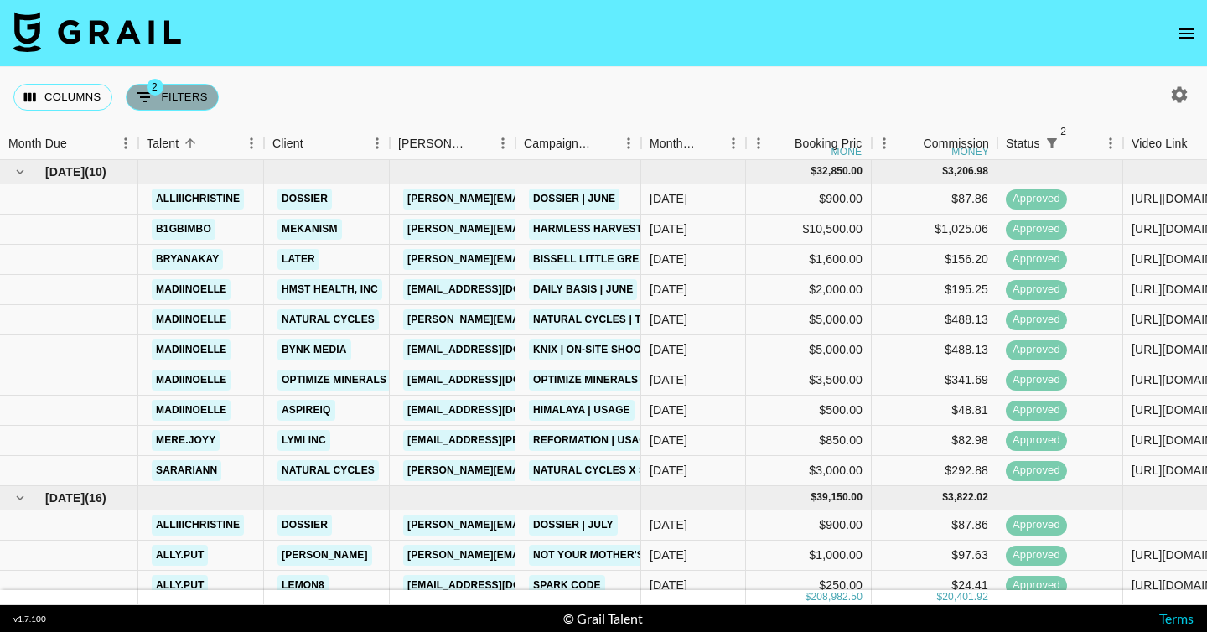
select select "not"
select select "declined"
select select "airtableId"
select select "equals"
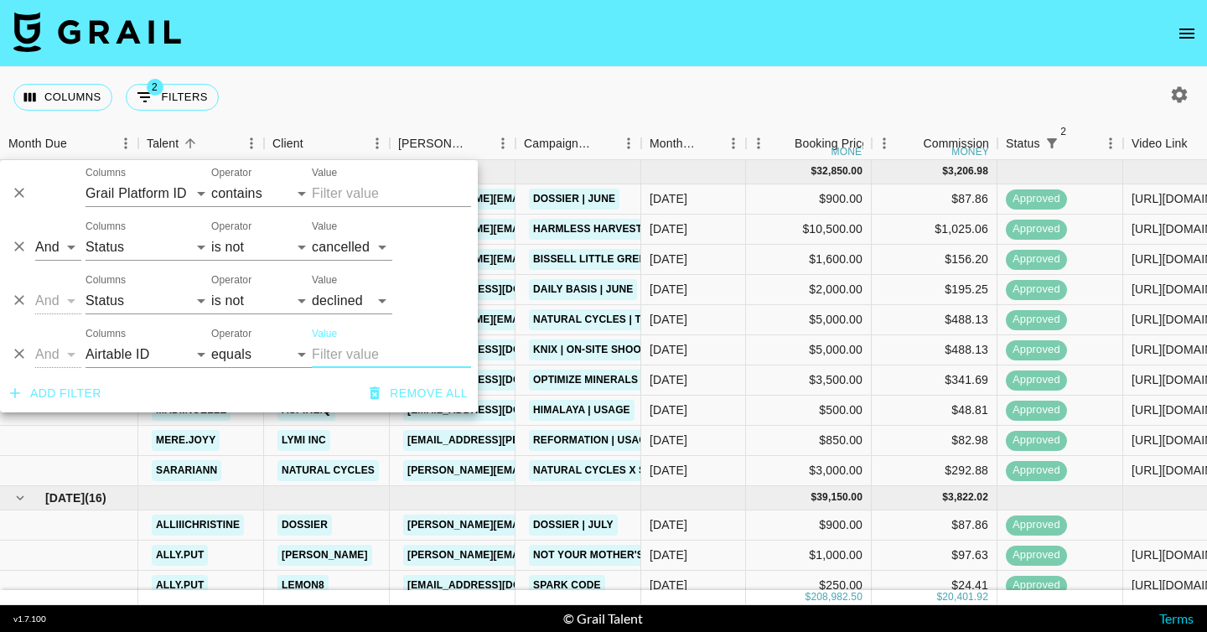
click at [336, 354] on input "Value" at bounding box center [391, 354] width 159 height 27
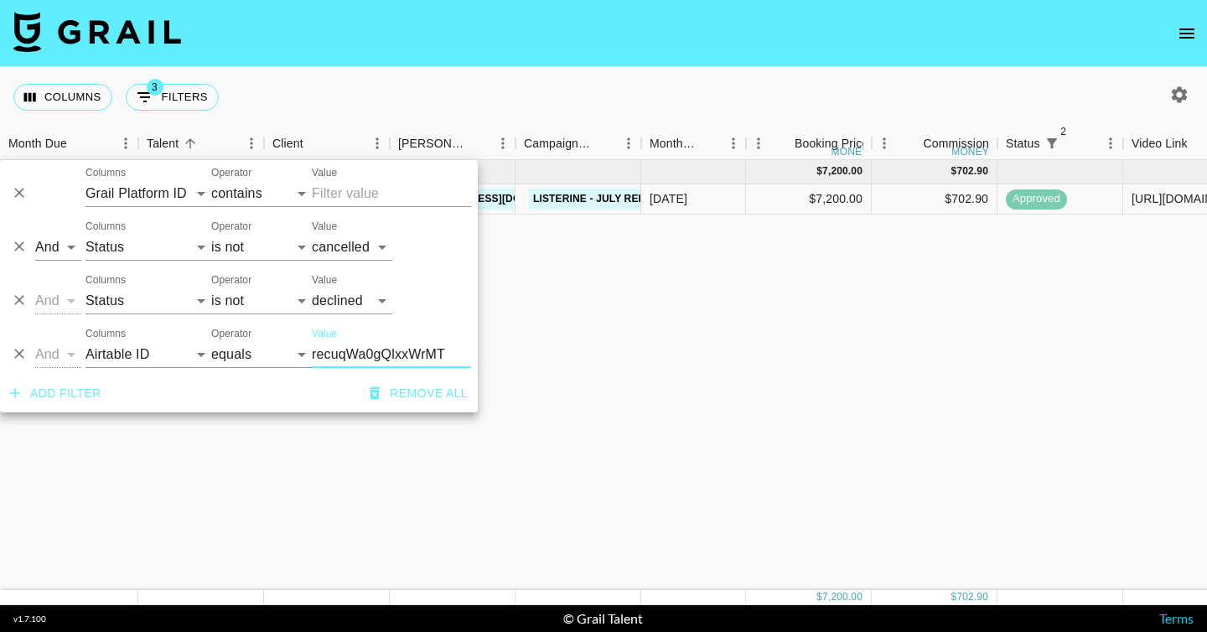
type input "recuqWa0gQlxxWrMT"
click at [294, 355] on select "contains equals starts with ends with is empty is not empty is any of" at bounding box center [261, 354] width 101 height 27
click at [258, 358] on select "contains equals starts with ends with is empty is not empty is any of" at bounding box center [261, 354] width 101 height 27
click at [211, 341] on select "contains equals starts with ends with is empty is not empty is any of" at bounding box center [261, 354] width 101 height 27
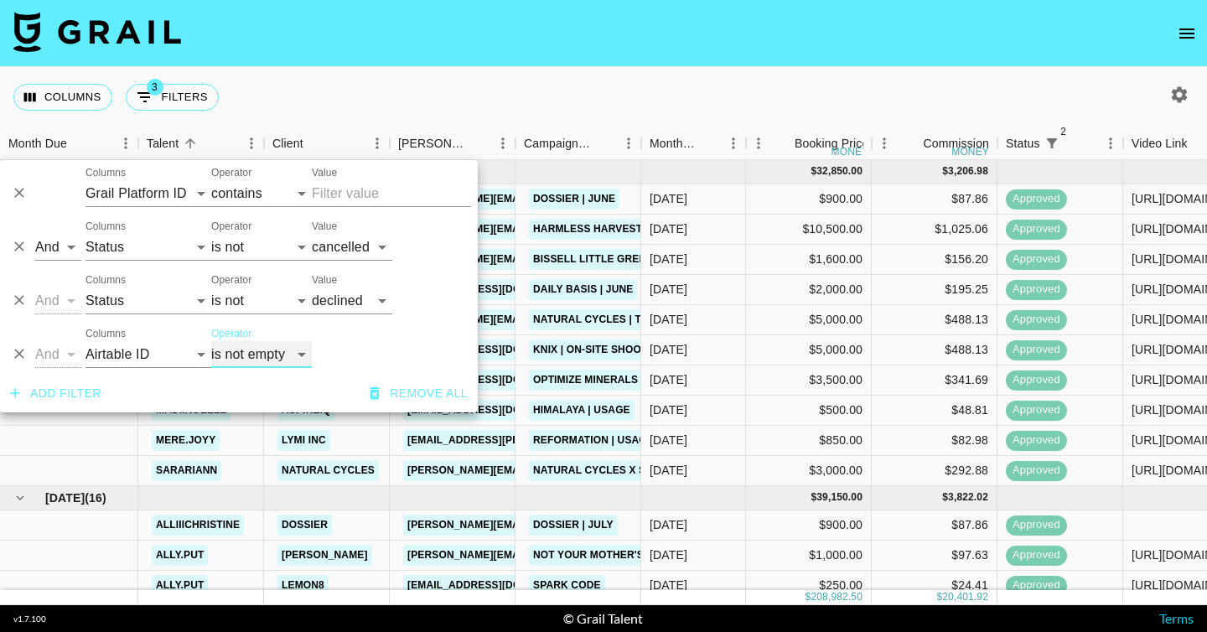
click at [266, 345] on select "contains equals starts with ends with is empty is not empty is any of" at bounding box center [261, 354] width 101 height 27
select select "isAnyOf"
click at [211, 341] on select "contains equals starts with ends with is empty is not empty is any of" at bounding box center [261, 354] width 101 height 27
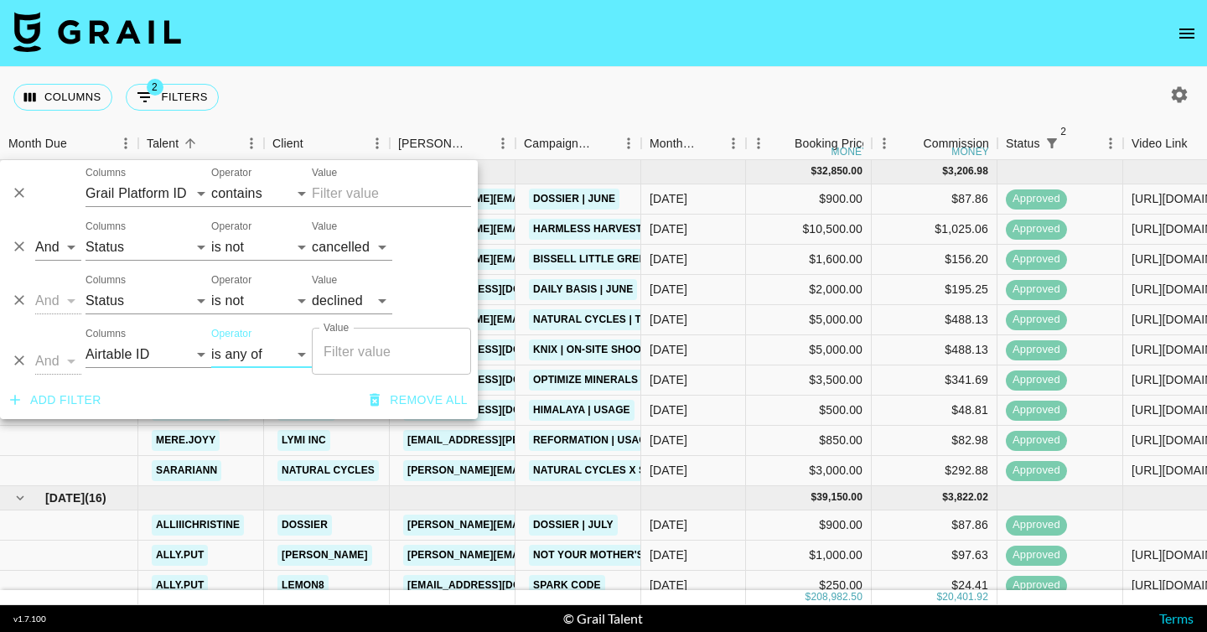
click at [347, 354] on input "Value" at bounding box center [391, 351] width 144 height 32
paste input "recuqWa0gQlxxWrMT"
type input "recuqWa0gQlxxWrMT"
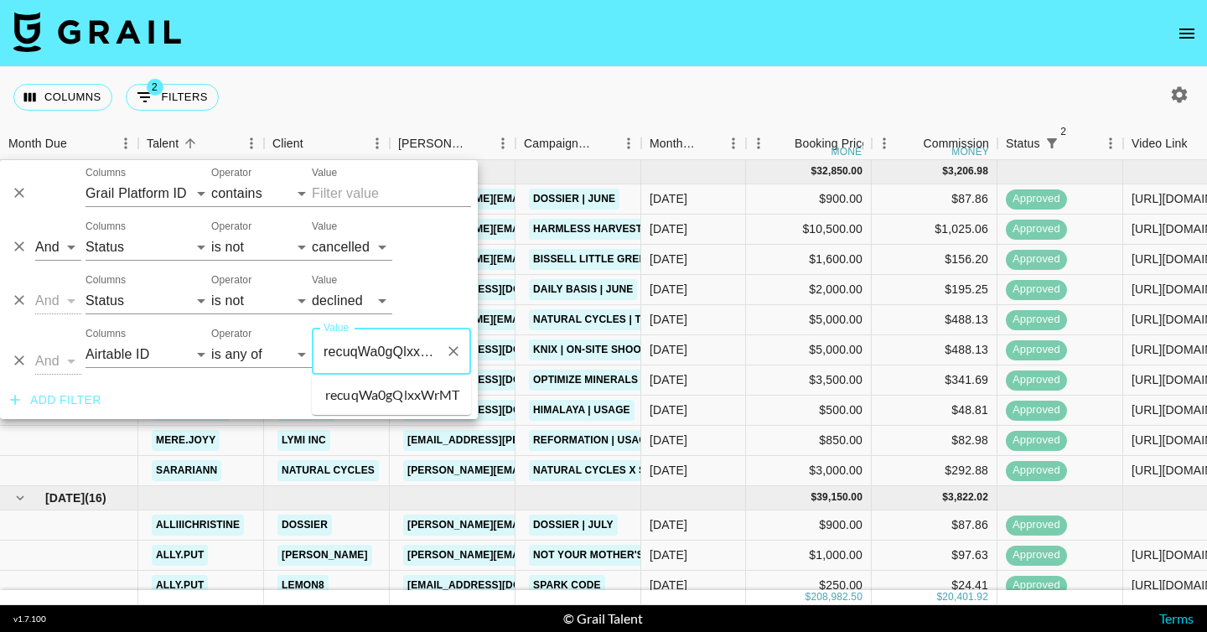
scroll to position [0, 22]
click at [379, 402] on li "recuqWa0gQlxxWrMT" at bounding box center [391, 394] width 159 height 27
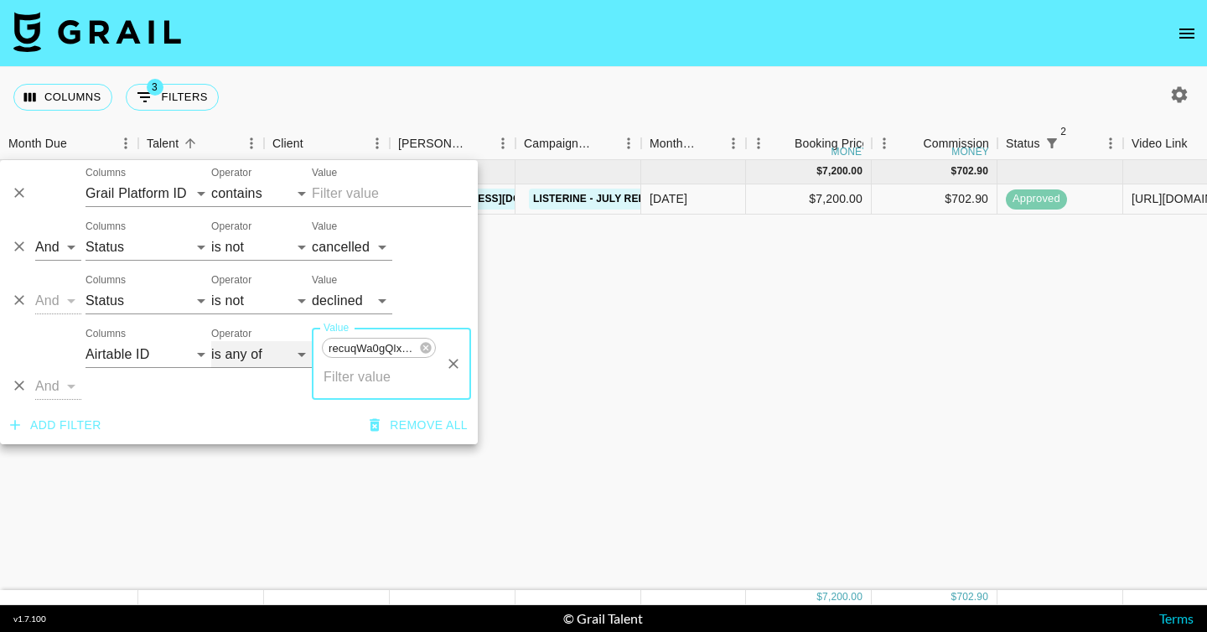
click at [298, 359] on select "contains equals starts with ends with is empty is not empty is any of" at bounding box center [261, 354] width 101 height 27
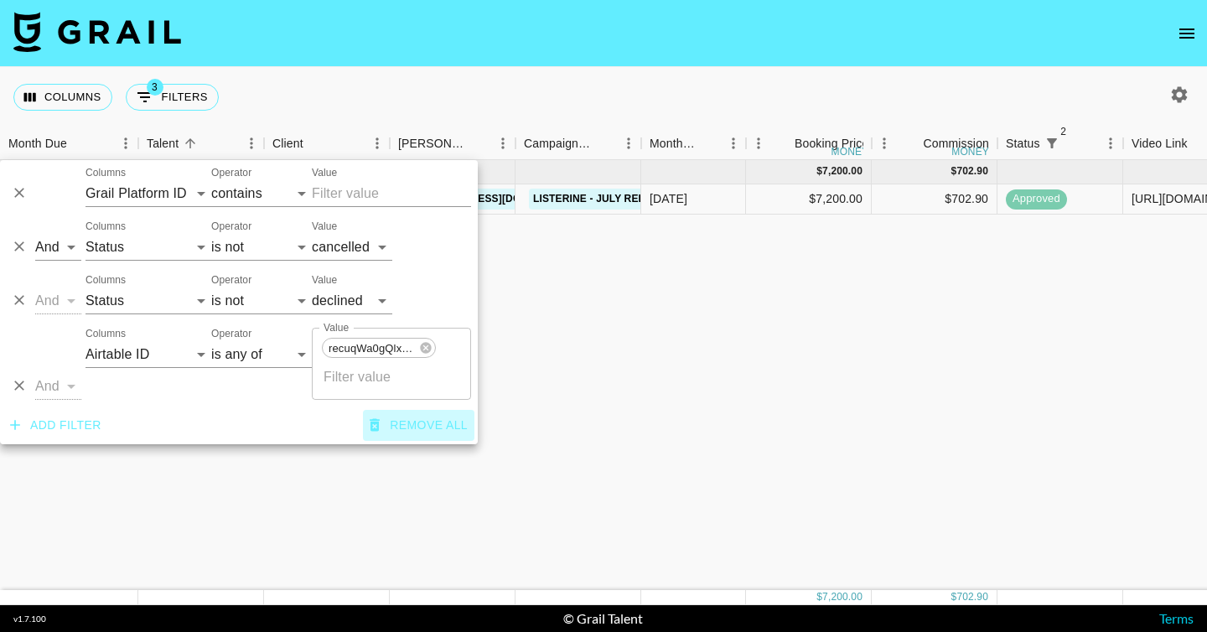
click at [392, 422] on button "Remove all" at bounding box center [418, 425] width 111 height 31
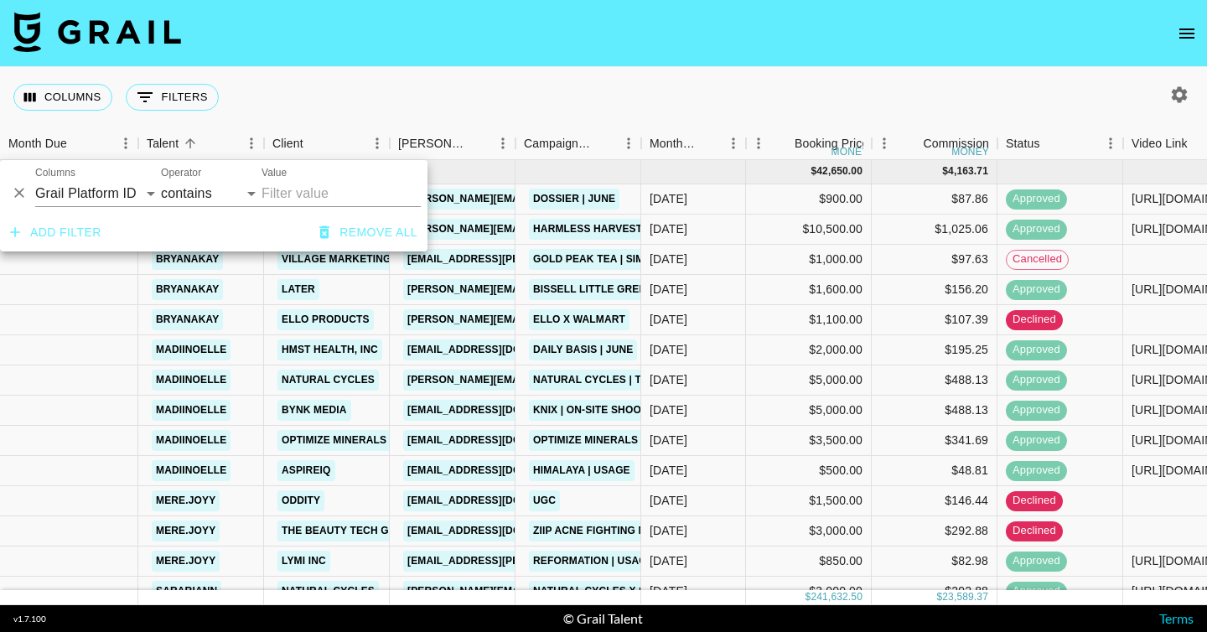
click at [306, 109] on div "Columns 0 Filters + Booking" at bounding box center [603, 97] width 1207 height 60
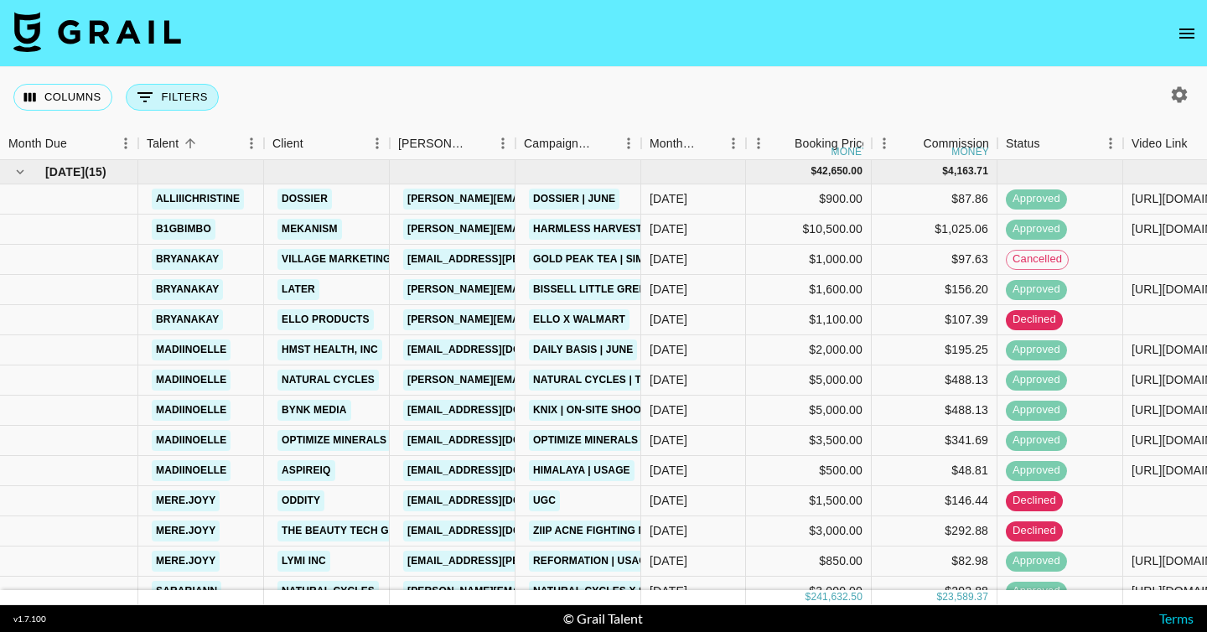
click at [182, 93] on button "0 Filters" at bounding box center [172, 97] width 93 height 27
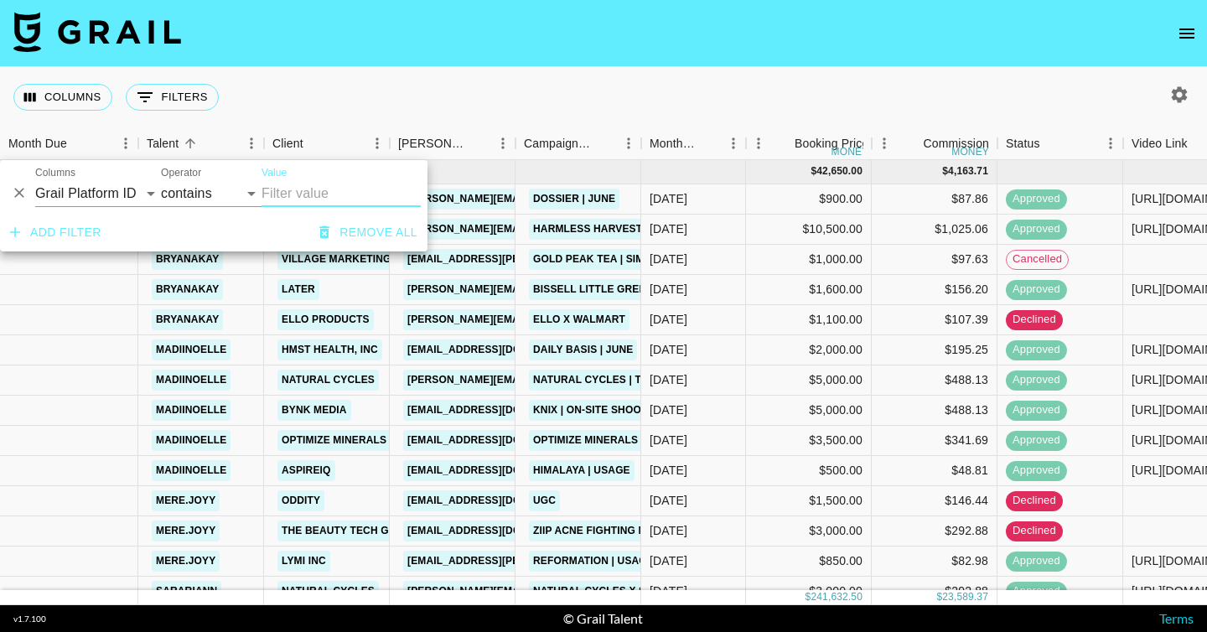
click at [277, 201] on input "Value" at bounding box center [340, 193] width 159 height 27
click at [243, 199] on select "contains equals starts with ends with is empty is not empty is any of" at bounding box center [211, 193] width 101 height 27
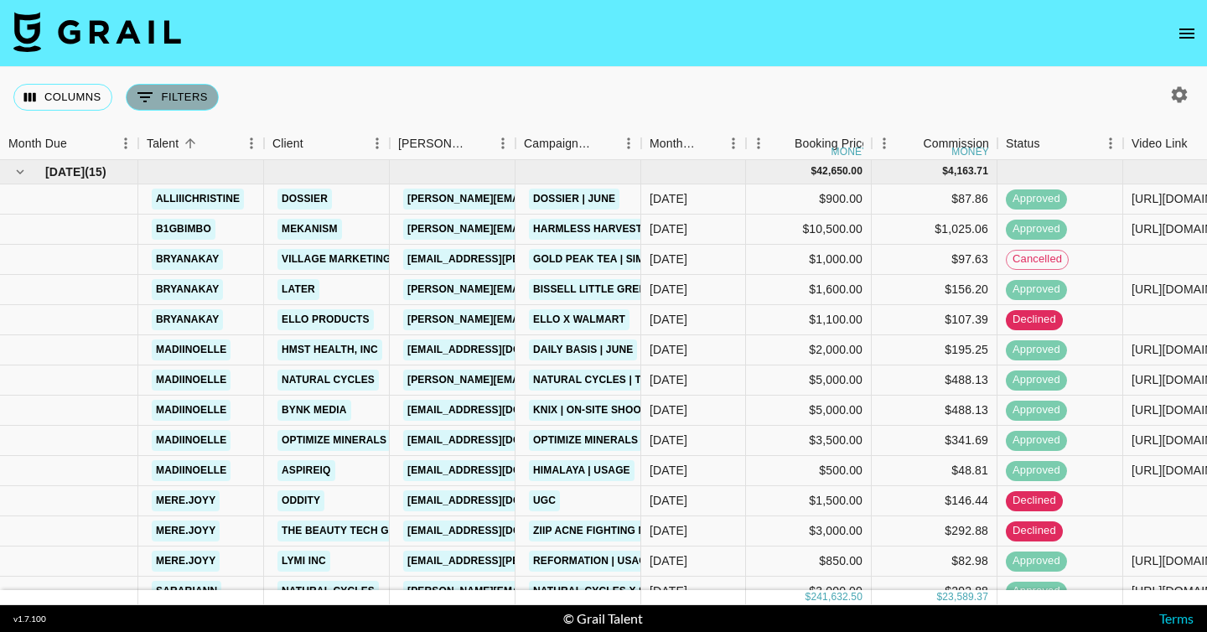
click at [189, 103] on button "0 Filters" at bounding box center [172, 97] width 93 height 27
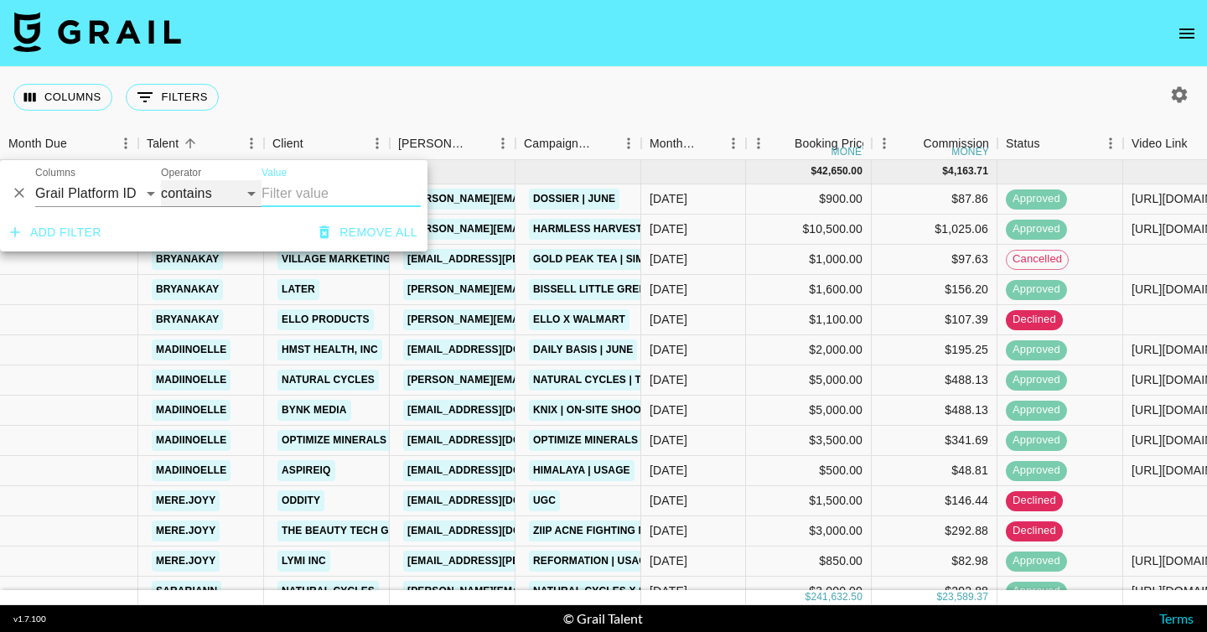
click at [187, 190] on select "contains equals starts with ends with is empty is not empty is any of" at bounding box center [211, 193] width 101 height 27
click at [161, 180] on select "contains equals starts with ends with is empty is not empty is any of" at bounding box center [211, 193] width 101 height 27
click at [208, 194] on select "contains equals starts with ends with is empty is not empty is any of" at bounding box center [211, 193] width 101 height 27
select select "contains"
click at [161, 180] on select "contains equals starts with ends with is empty is not empty is any of" at bounding box center [211, 193] width 101 height 27
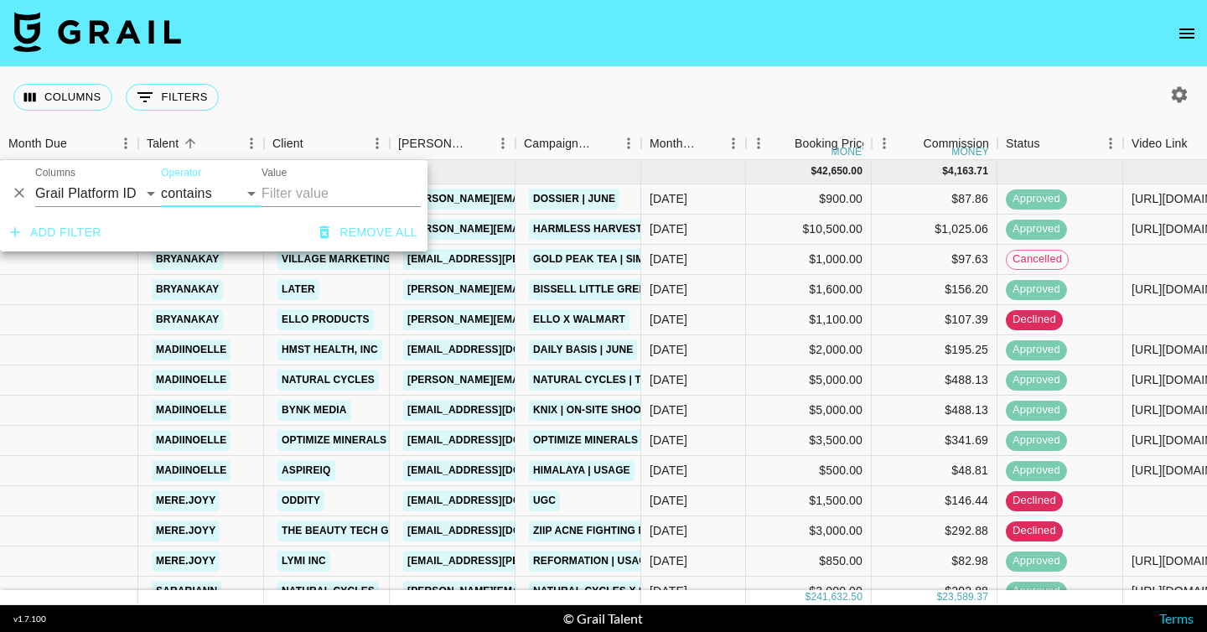
click at [297, 199] on input "Value" at bounding box center [340, 193] width 159 height 27
click at [131, 189] on select "Grail Platform ID Airtable ID Talent Manager Client [PERSON_NAME] Campaign (Typ…" at bounding box center [98, 193] width 126 height 27
click at [35, 180] on select "Grail Platform ID Airtable ID Talent Manager Client [PERSON_NAME] Campaign (Typ…" at bounding box center [98, 193] width 126 height 27
click at [216, 189] on select "contains equals starts with ends with is empty is not empty is any of" at bounding box center [211, 193] width 101 height 27
click at [65, 235] on button "Add filter" at bounding box center [55, 232] width 105 height 31
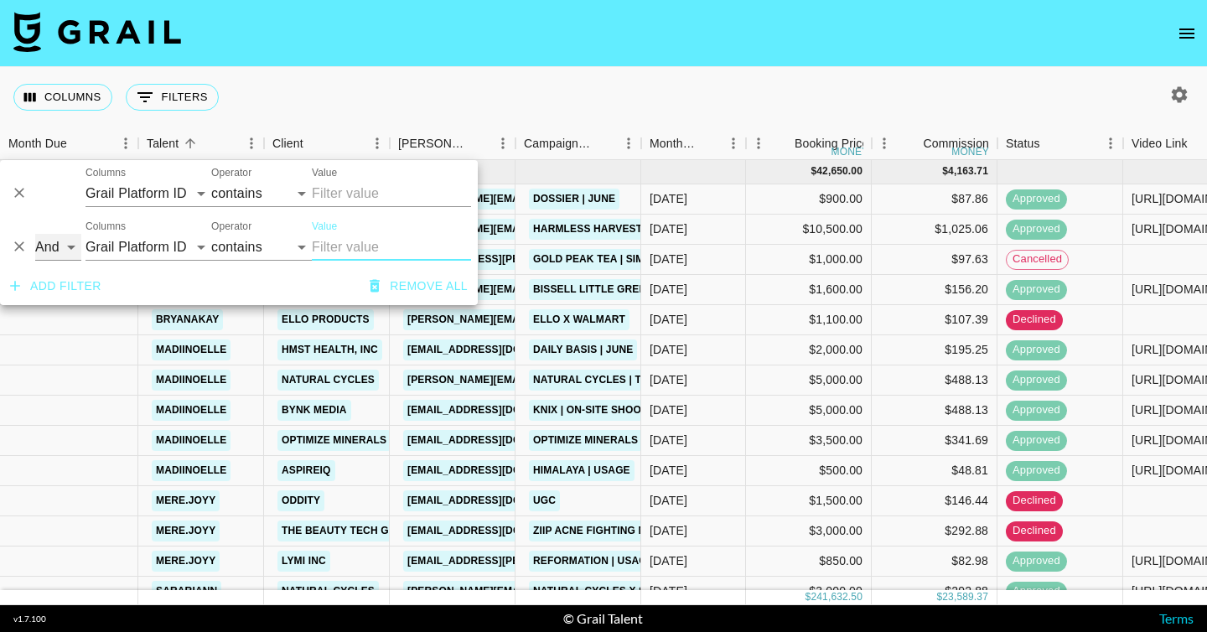
click at [70, 250] on select "And Or" at bounding box center [58, 247] width 46 height 27
click at [224, 250] on select "contains equals starts with ends with is empty is not empty is any of" at bounding box center [261, 247] width 101 height 27
click at [370, 246] on input "Value" at bounding box center [391, 247] width 159 height 27
click at [280, 258] on select "contains equals starts with ends with is empty is not empty is any of" at bounding box center [261, 247] width 101 height 27
click at [169, 248] on select "Grail Platform ID Airtable ID Talent Manager Client [PERSON_NAME] Campaign (Typ…" at bounding box center [148, 247] width 126 height 27
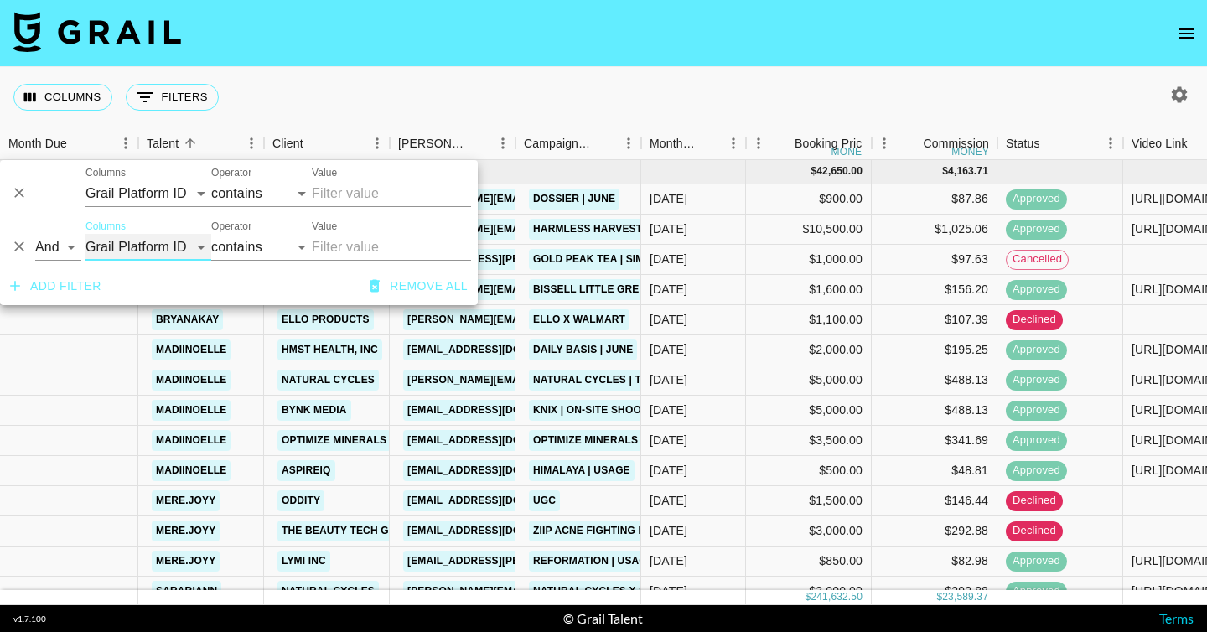
select select "status"
click at [85, 234] on select "Grail Platform ID Airtable ID Talent Manager Client [PERSON_NAME] Campaign (Typ…" at bounding box center [148, 247] width 126 height 27
click at [268, 246] on select "is is not is any of is not any of" at bounding box center [261, 247] width 101 height 27
select select "not"
click at [211, 234] on select "is is not is any of is not any of" at bounding box center [261, 247] width 101 height 27
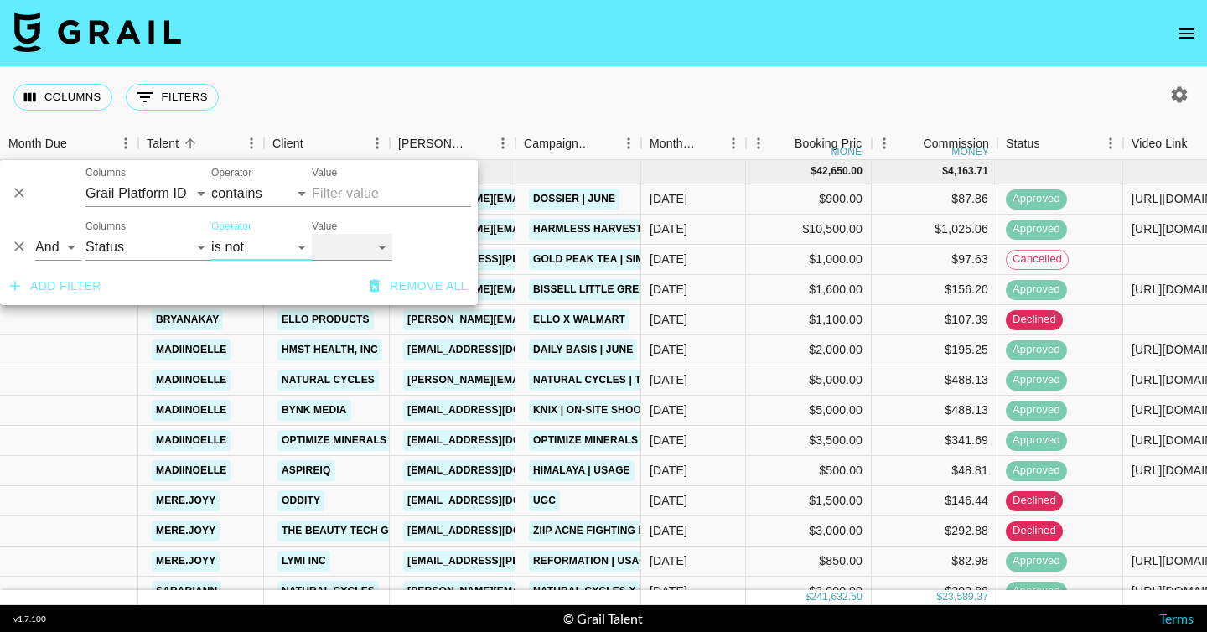
click at [348, 245] on select "confirmed declined draft posted approved cancelled badDebt" at bounding box center [352, 247] width 80 height 27
click at [312, 234] on select "confirmed declined draft posted approved cancelled badDebt" at bounding box center [352, 247] width 80 height 27
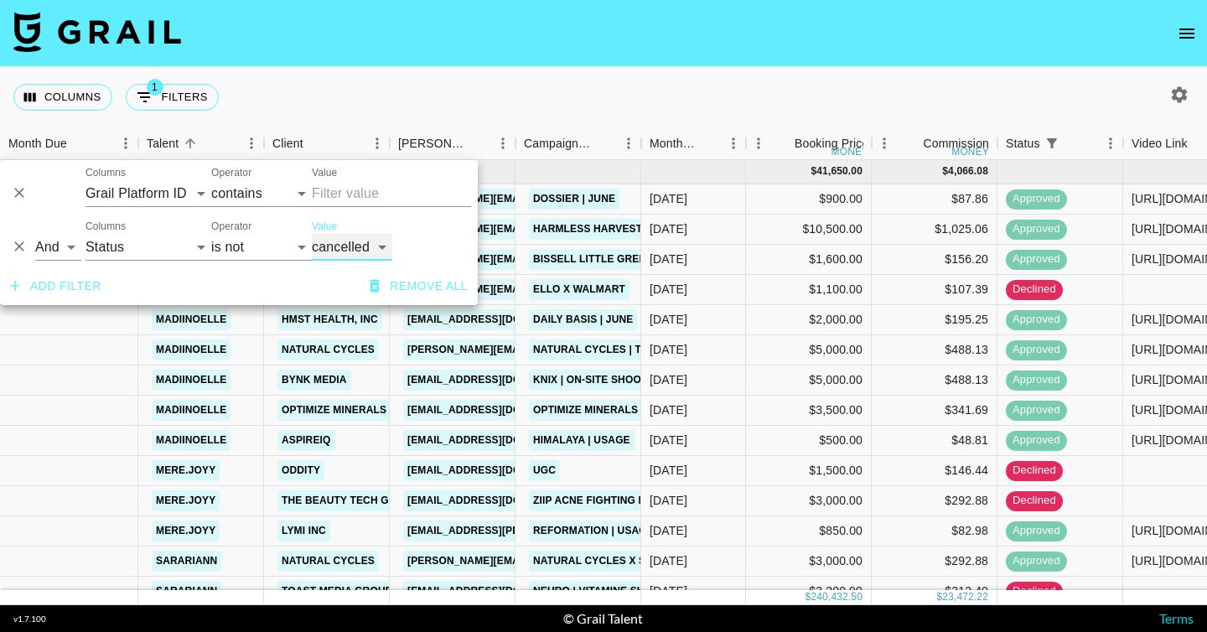
click at [351, 235] on select "confirmed declined draft posted approved cancelled badDebt" at bounding box center [352, 247] width 80 height 27
click at [312, 234] on select "confirmed declined draft posted approved cancelled badDebt" at bounding box center [352, 247] width 80 height 27
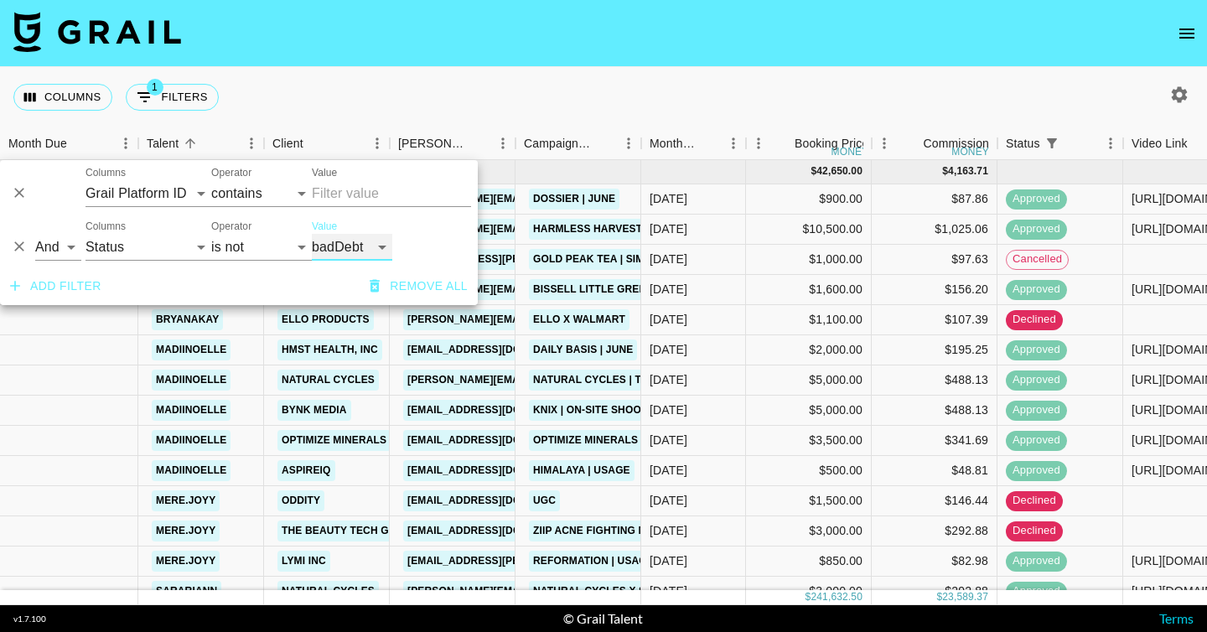
click at [343, 246] on select "confirmed declined draft posted approved cancelled badDebt" at bounding box center [352, 247] width 80 height 27
select select "cancelled"
click at [312, 234] on select "confirmed declined draft posted approved cancelled badDebt" at bounding box center [352, 247] width 80 height 27
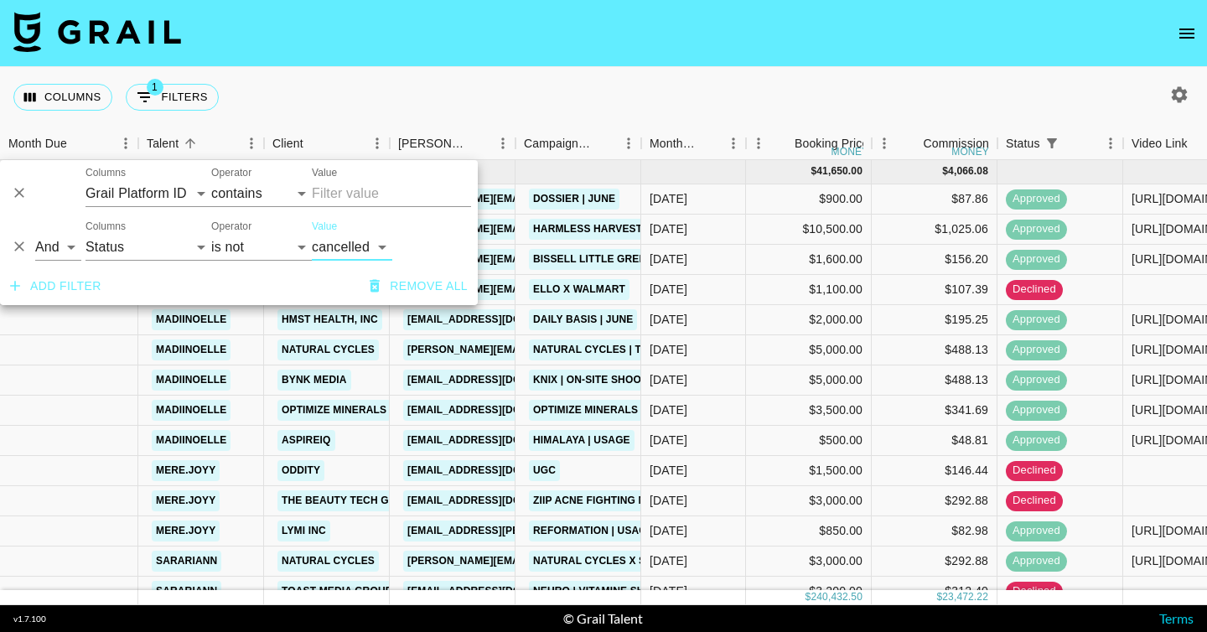
click at [14, 284] on icon "button" at bounding box center [15, 286] width 10 height 10
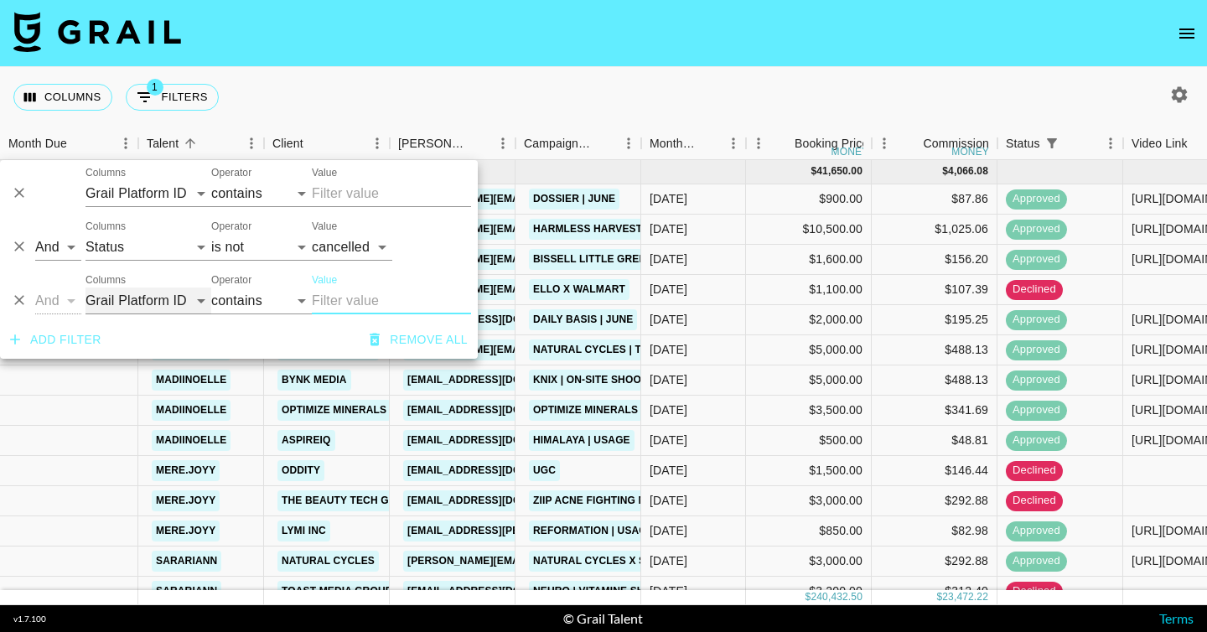
click at [120, 306] on select "Grail Platform ID Airtable ID Talent Manager Client [PERSON_NAME] Campaign (Typ…" at bounding box center [148, 300] width 126 height 27
select select "status"
click at [85, 287] on select "Grail Platform ID Airtable ID Talent Manager Client [PERSON_NAME] Campaign (Typ…" at bounding box center [148, 300] width 126 height 27
click at [253, 303] on select "is is not is any of is not any of" at bounding box center [261, 300] width 101 height 27
select select "not"
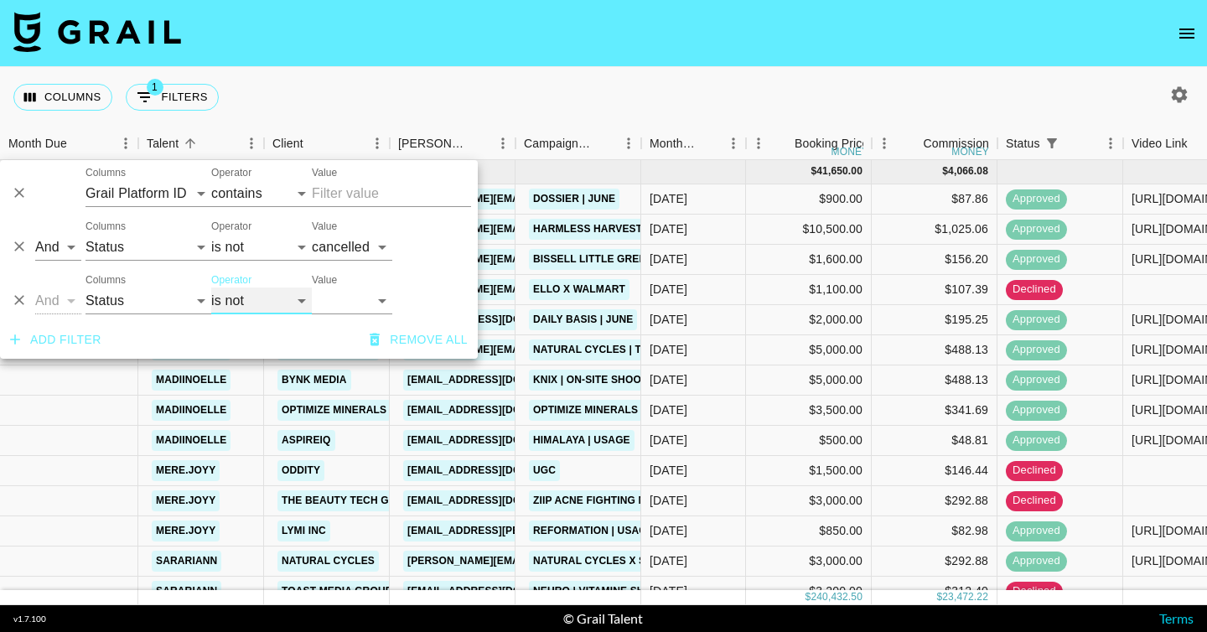
click at [211, 287] on select "is is not is any of is not any of" at bounding box center [261, 300] width 101 height 27
click at [364, 299] on select "confirmed declined draft posted approved cancelled badDebt" at bounding box center [352, 300] width 80 height 27
select select "declined"
click at [312, 287] on select "confirmed declined draft posted approved cancelled badDebt" at bounding box center [352, 300] width 80 height 27
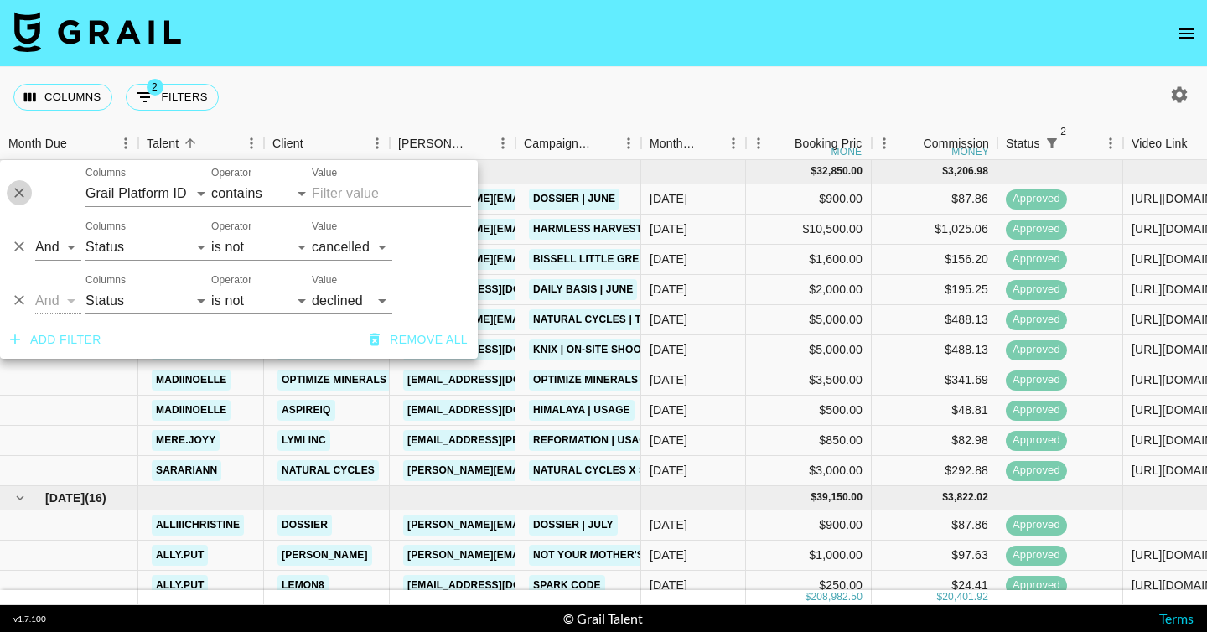
click at [18, 194] on icon "Delete" at bounding box center [19, 192] width 17 height 17
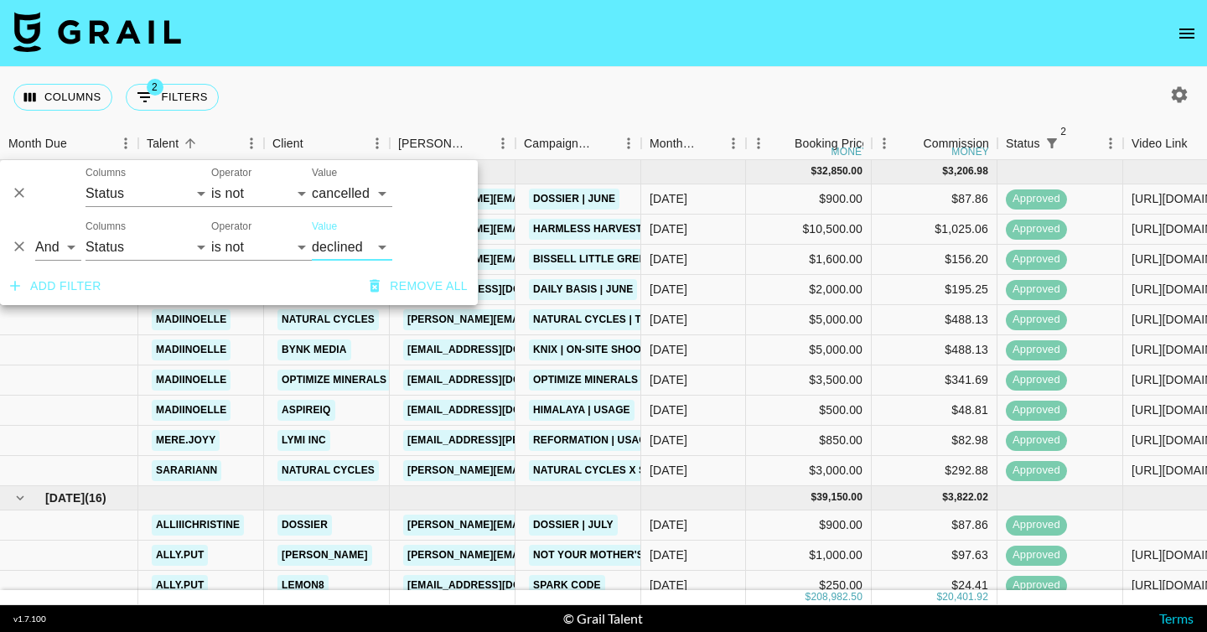
click at [439, 78] on div "Columns 2 Filters + Booking" at bounding box center [603, 97] width 1207 height 60
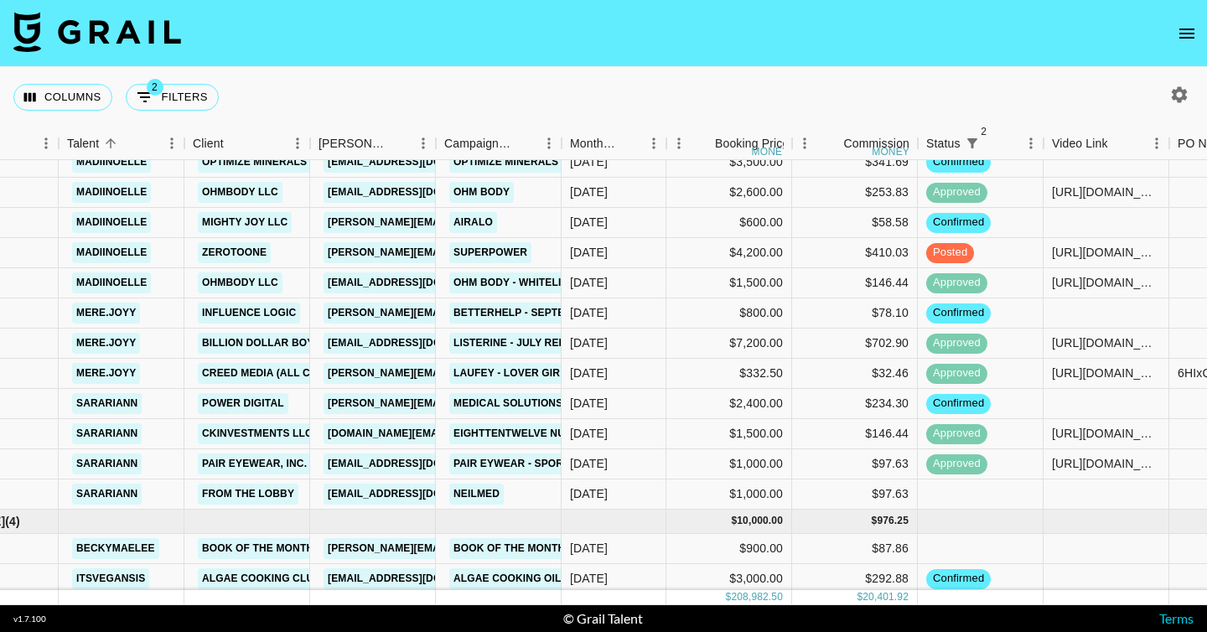
scroll to position [1828, 80]
click at [147, 87] on span "2" at bounding box center [155, 87] width 17 height 17
select select "status"
select select "not"
select select "cancelled"
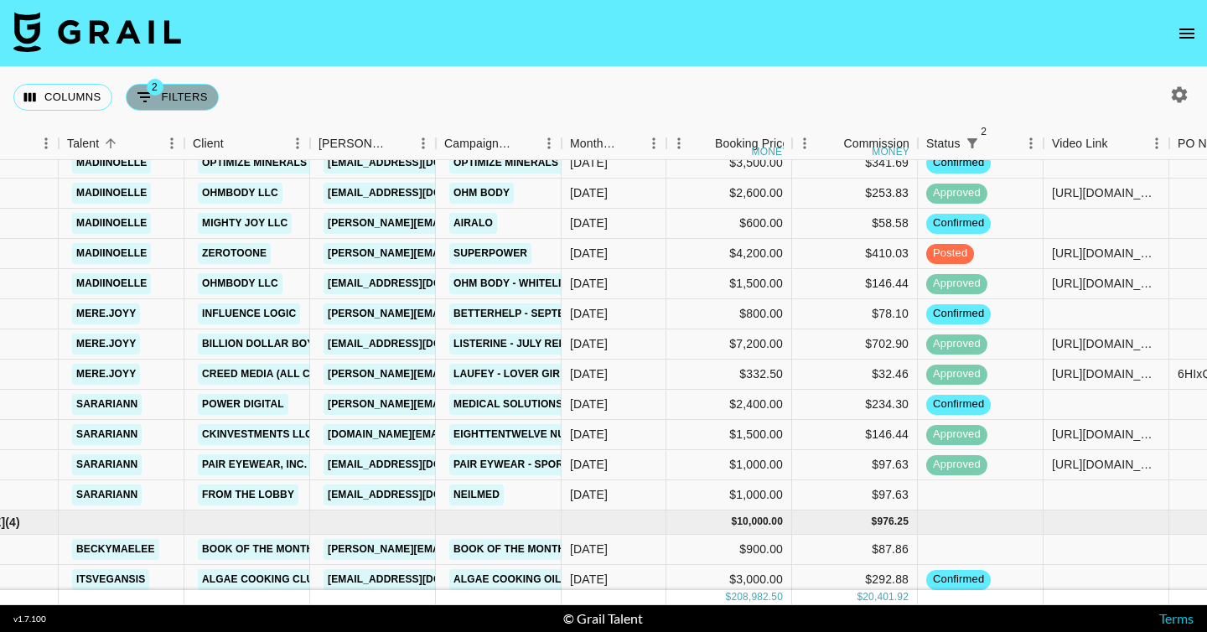
select select "status"
select select "not"
select select "declined"
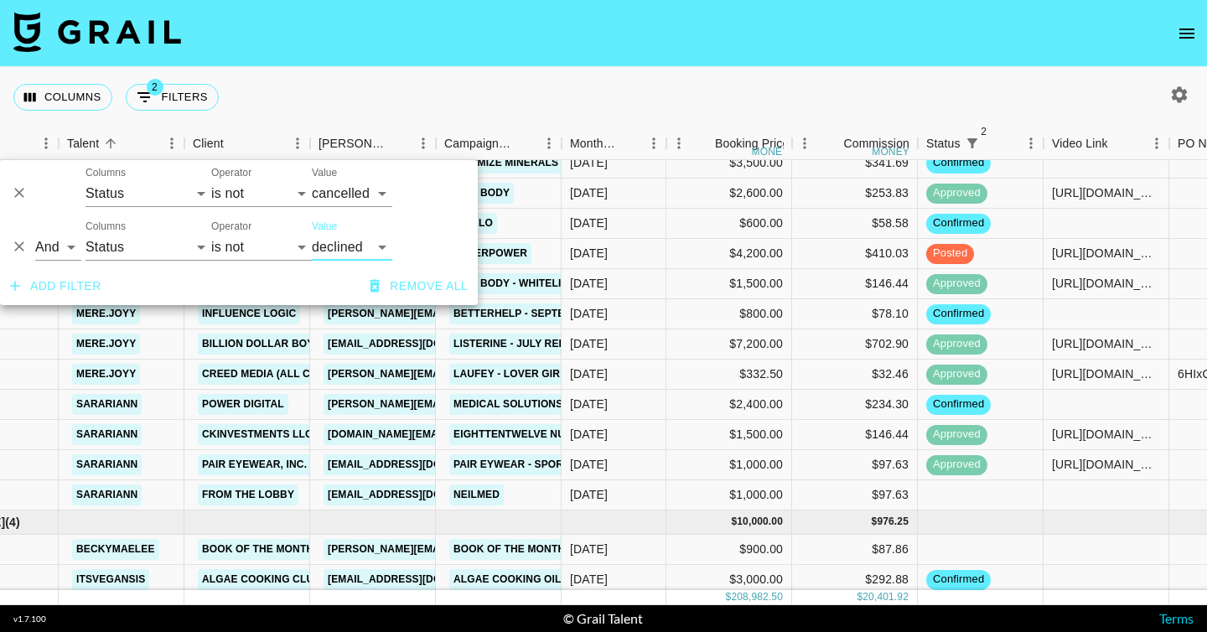
click at [15, 287] on icon "button" at bounding box center [15, 286] width 10 height 10
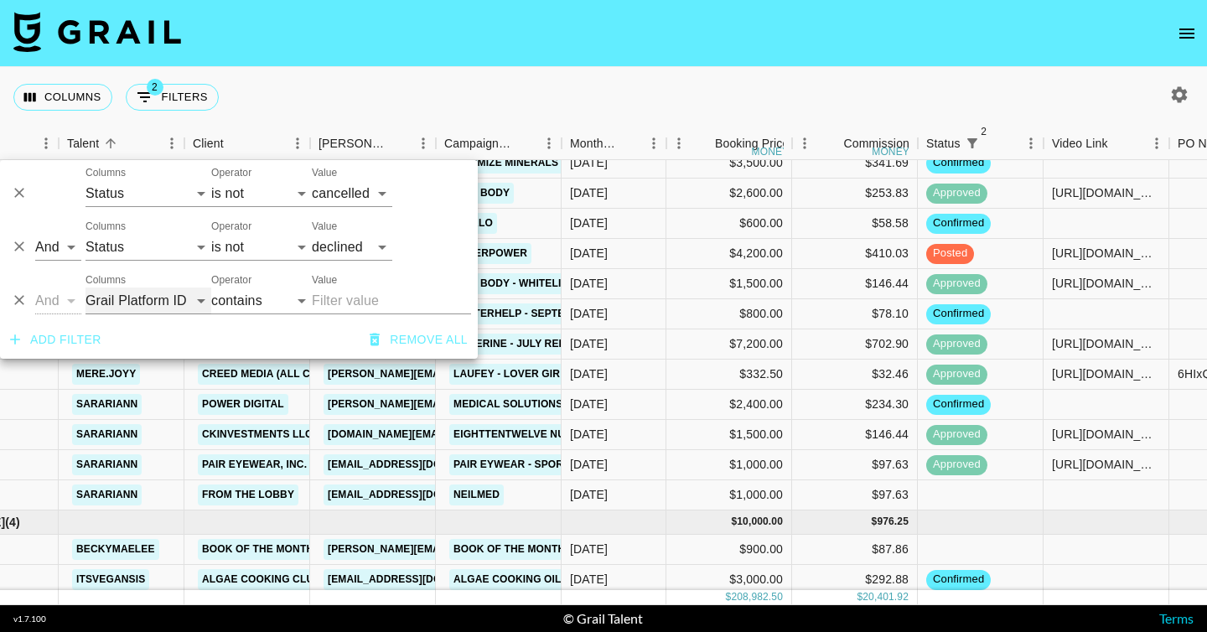
click at [117, 302] on select "Grail Platform ID Airtable ID Talent Manager Client [PERSON_NAME] Campaign (Typ…" at bounding box center [148, 300] width 126 height 27
click at [241, 309] on select "contains equals starts with ends with is empty is not empty is any of" at bounding box center [261, 300] width 101 height 27
click at [142, 304] on select "Grail Platform ID Airtable ID Talent Manager Client [PERSON_NAME] Campaign (Typ…" at bounding box center [148, 300] width 126 height 27
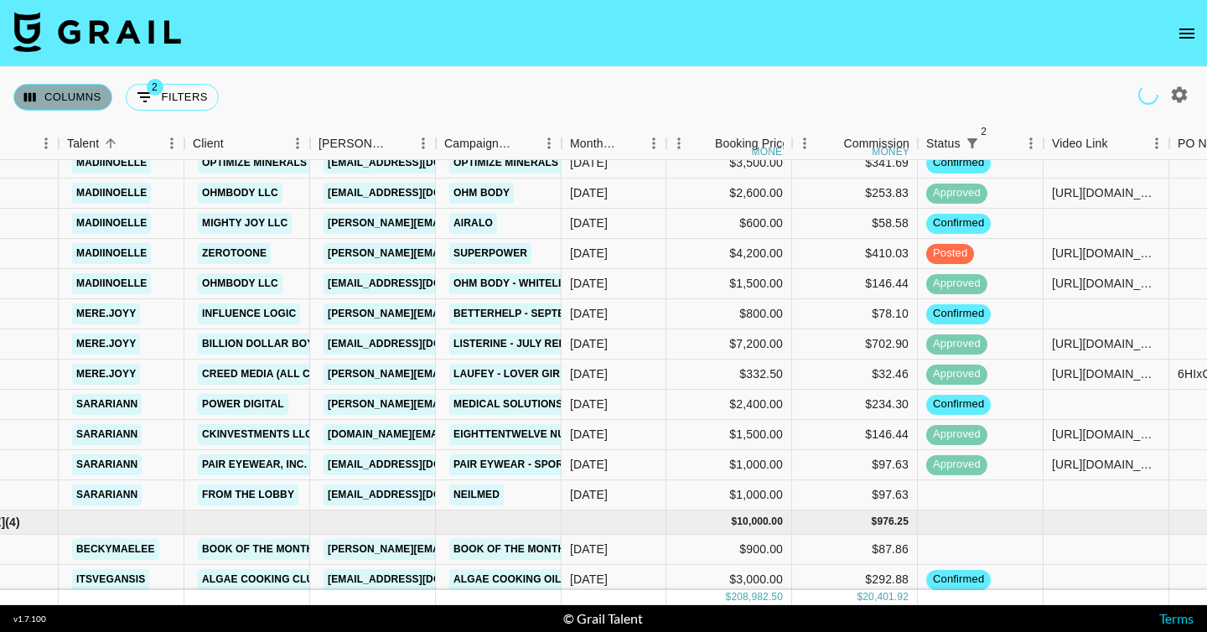
click at [84, 98] on button "Columns" at bounding box center [62, 97] width 99 height 27
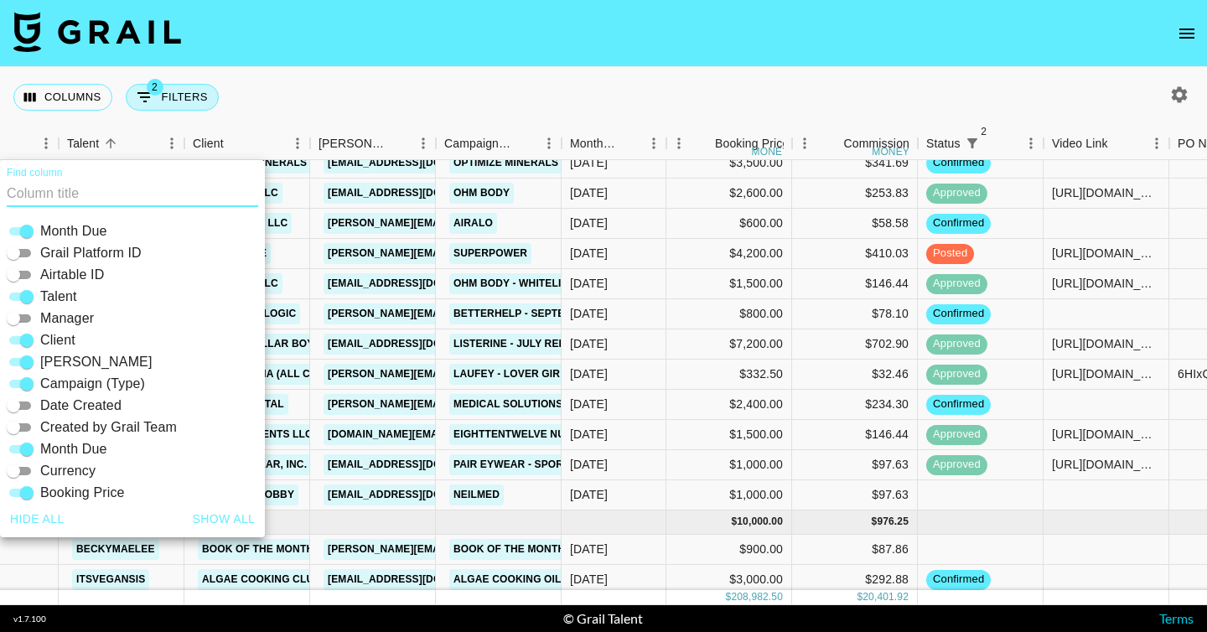
click at [158, 107] on button "2 Filters" at bounding box center [172, 97] width 93 height 27
select select "status"
select select "not"
select select "cancelled"
select select "status"
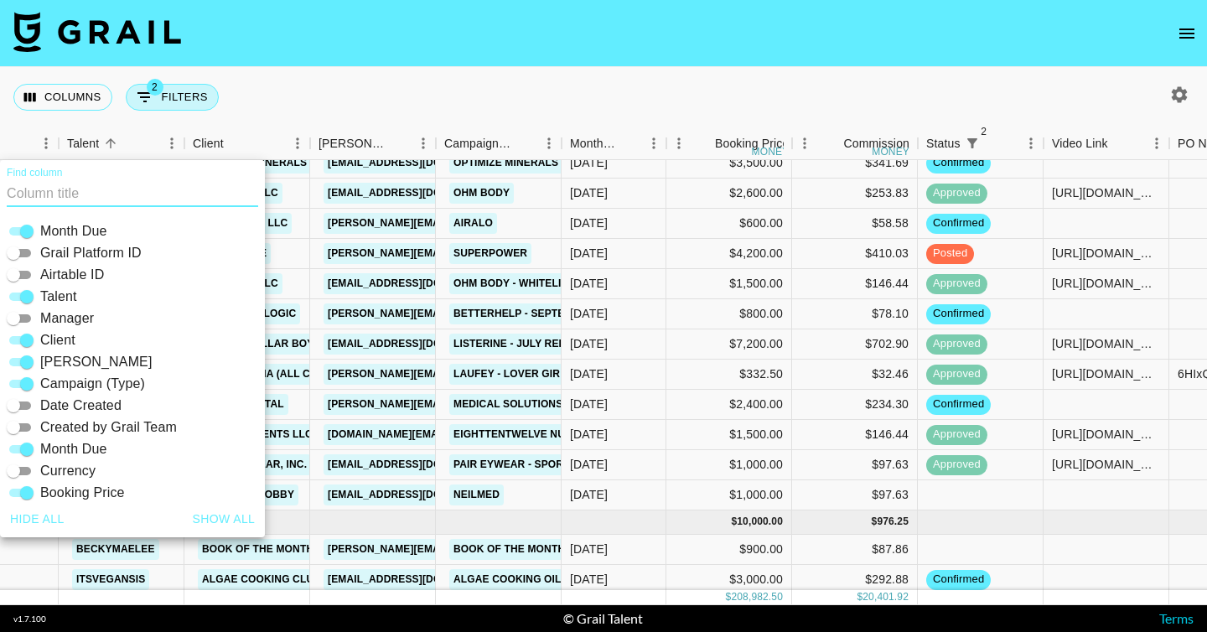
select select "not"
select select "declined"
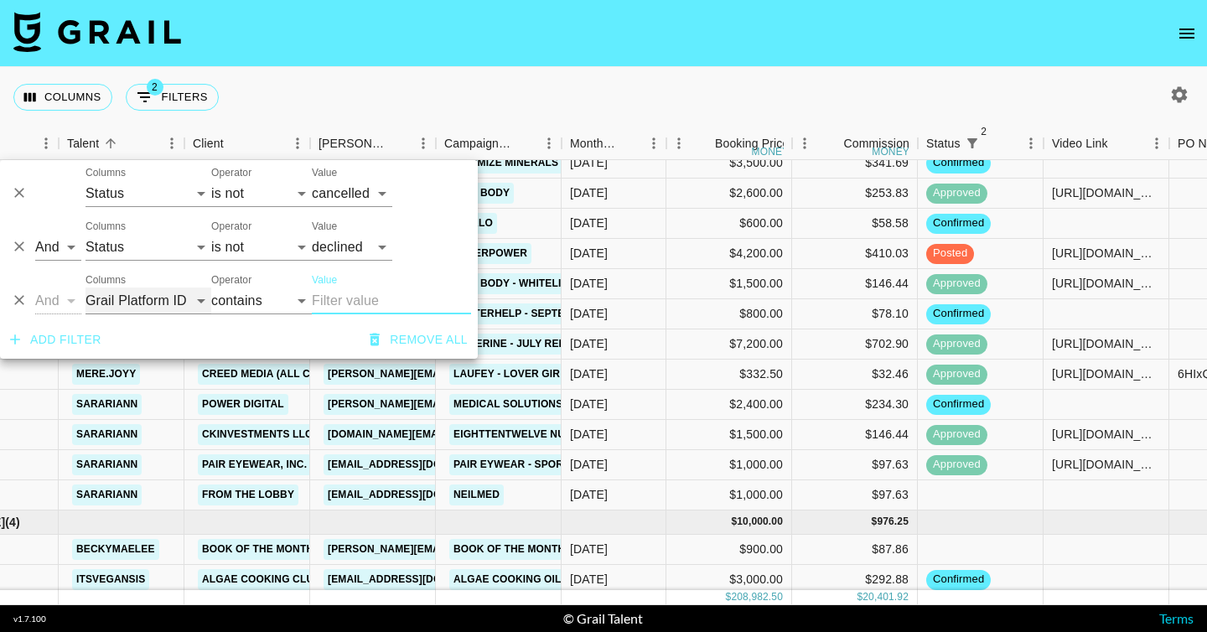
click at [146, 301] on select "Grail Platform ID Airtable ID Talent Manager Client [PERSON_NAME] Campaign (Typ…" at bounding box center [148, 300] width 126 height 27
click at [470, 116] on div "Columns 2 Filters + Booking" at bounding box center [603, 97] width 1207 height 60
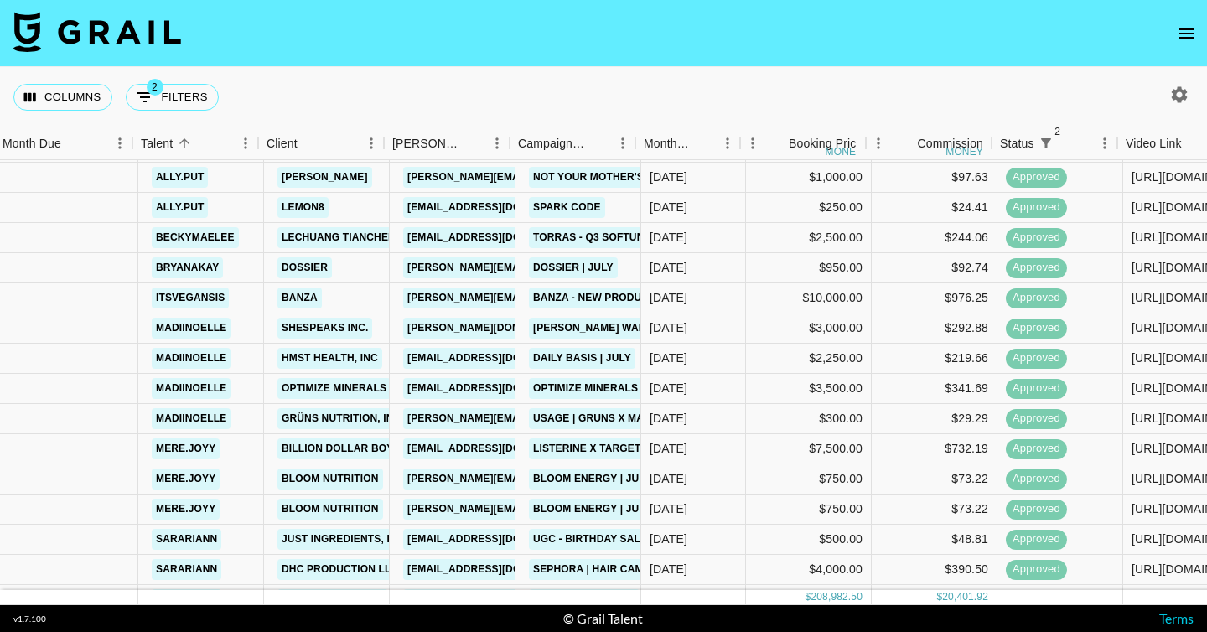
scroll to position [378, 612]
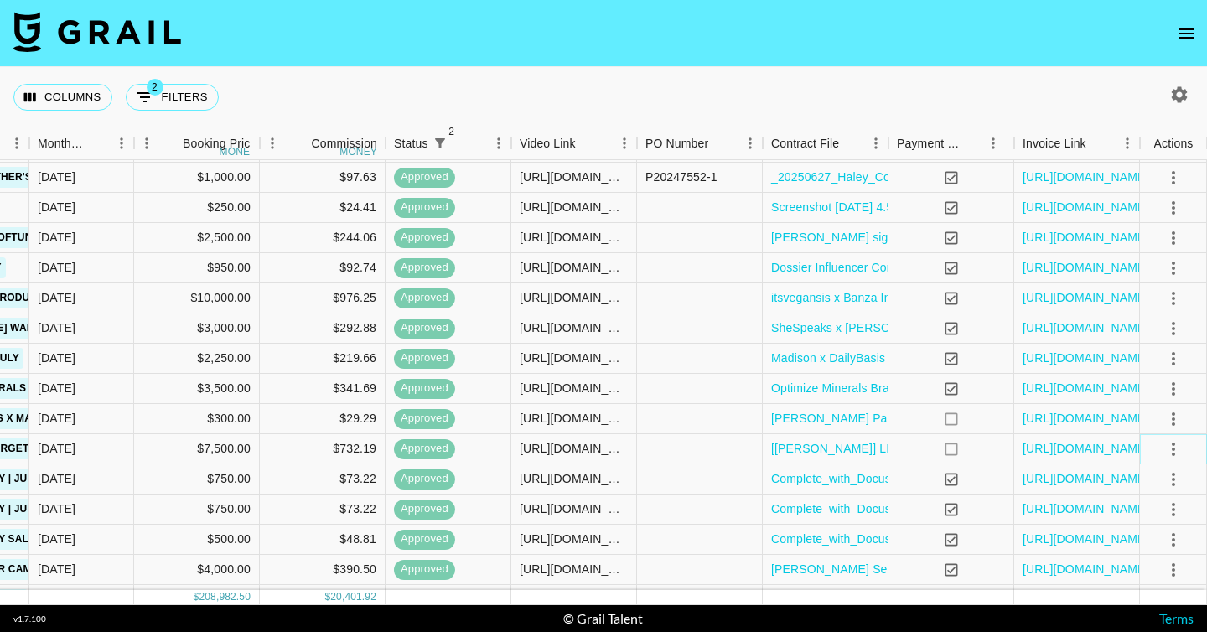
click at [1178, 448] on icon "select merge strategy" at bounding box center [1173, 449] width 20 height 20
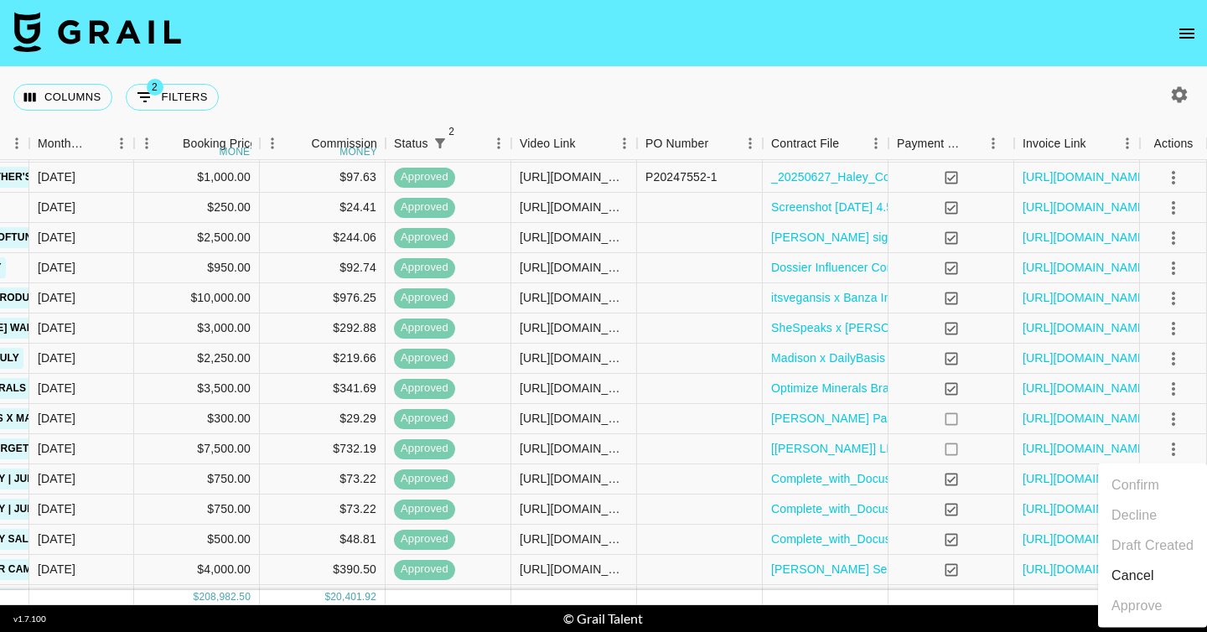
click at [713, 75] on div "Columns 2 Filters + Booking" at bounding box center [603, 97] width 1207 height 60
